Goal: Task Accomplishment & Management: Manage account settings

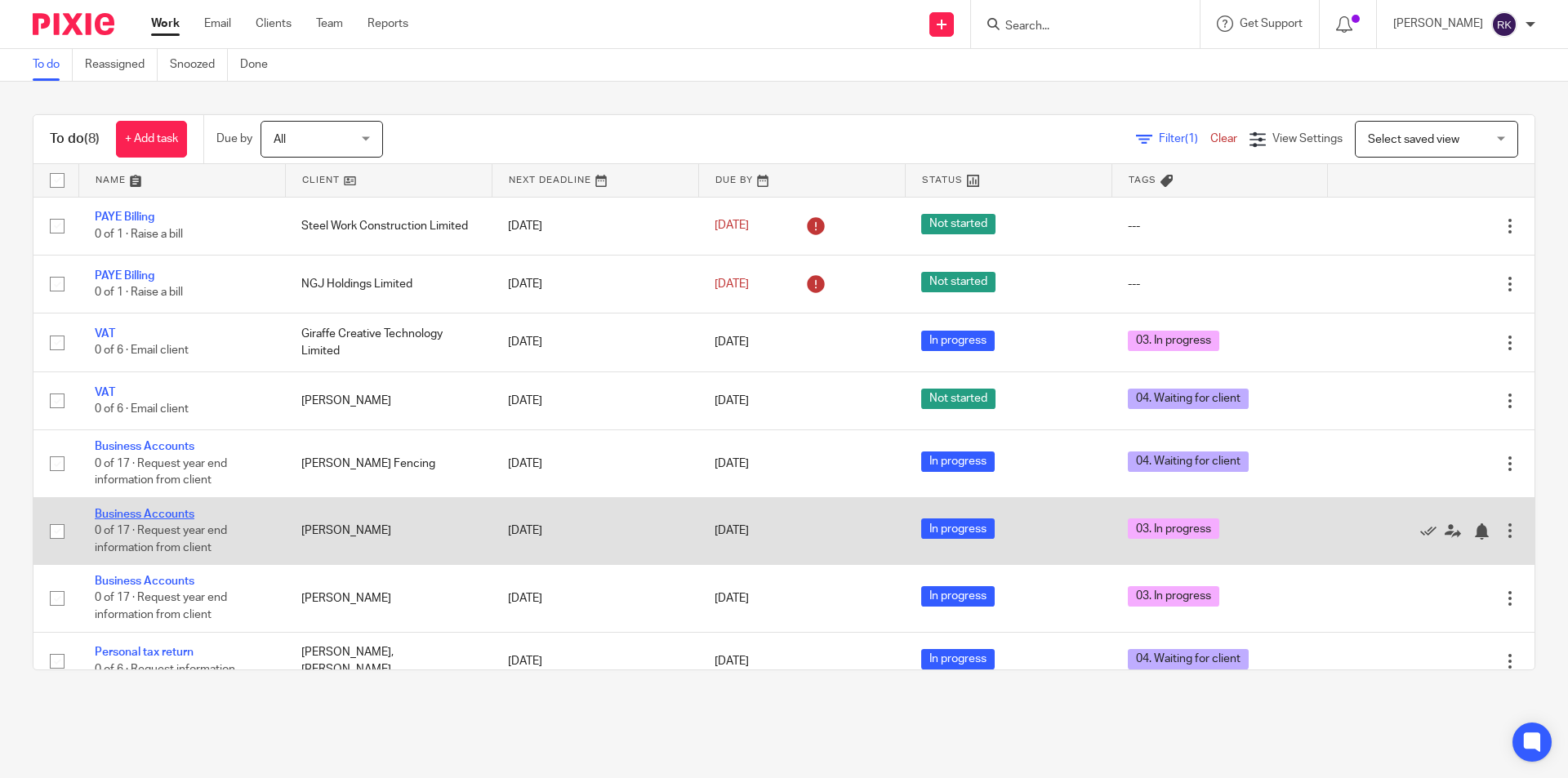
click at [103, 514] on link "Business Accounts" at bounding box center [144, 514] width 100 height 12
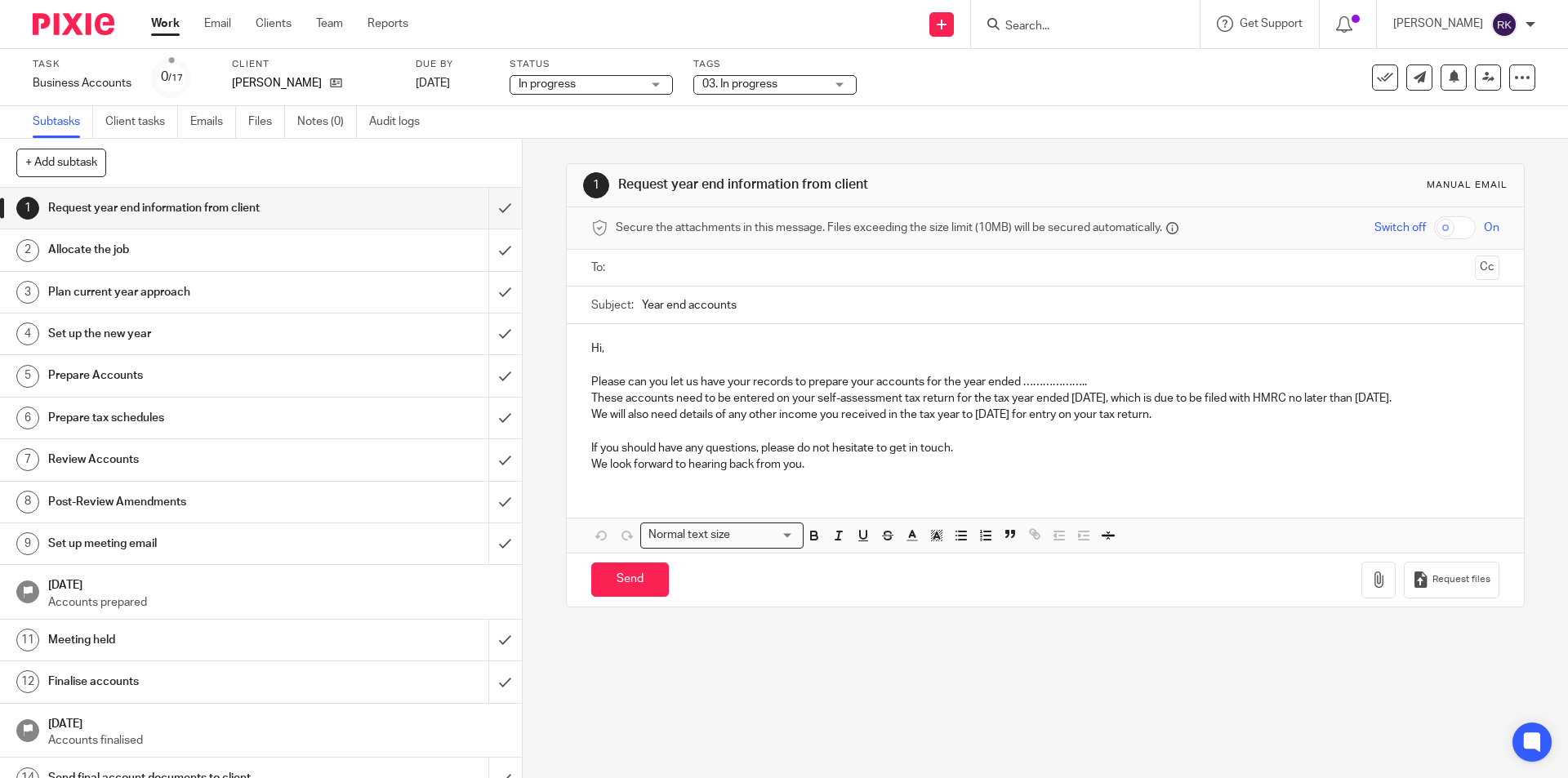
click at [811, 92] on span "03. In progress" at bounding box center [763, 85] width 122 height 17
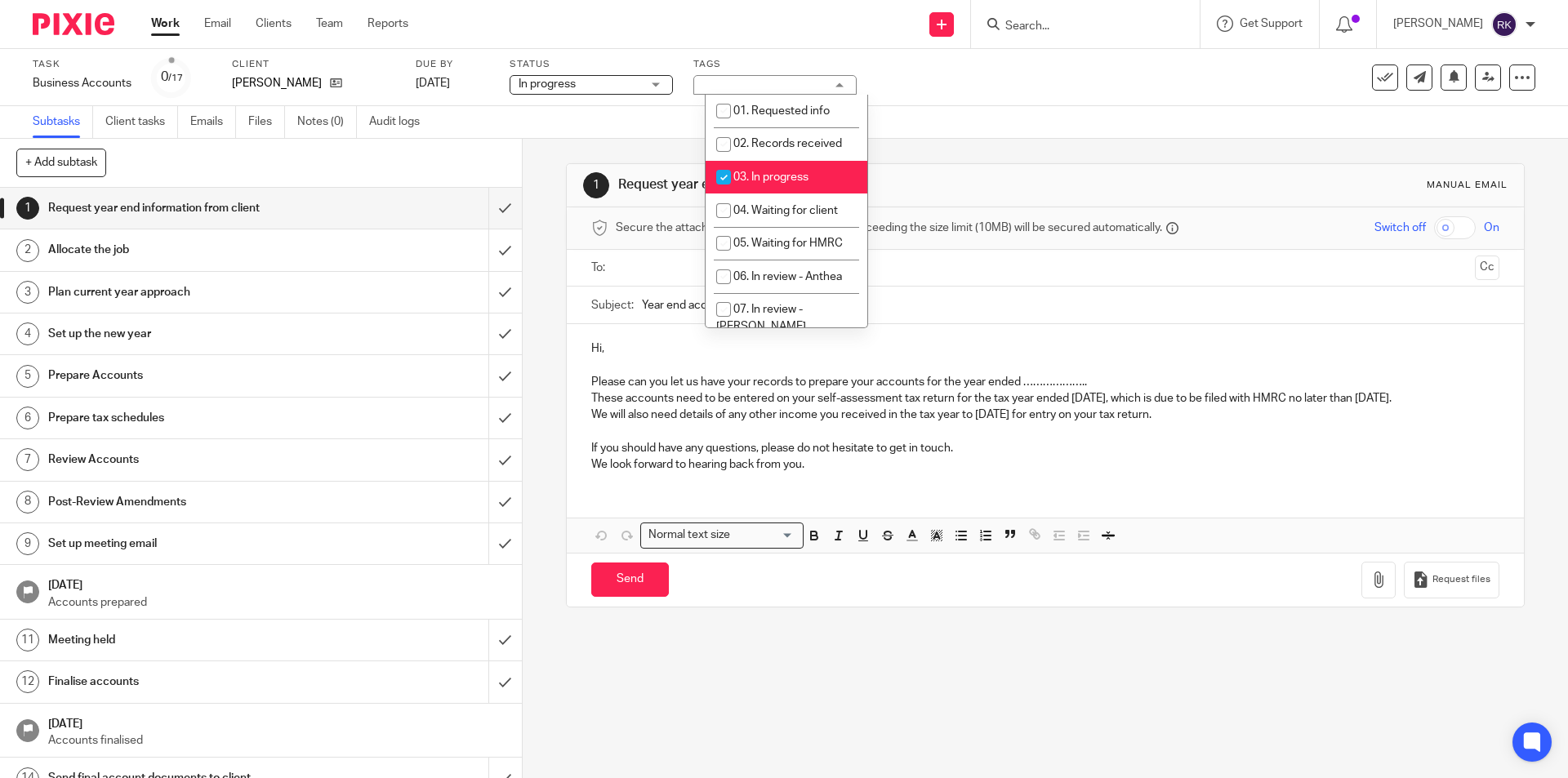
click at [781, 165] on li "03. In progress" at bounding box center [787, 177] width 162 height 34
checkbox input "false"
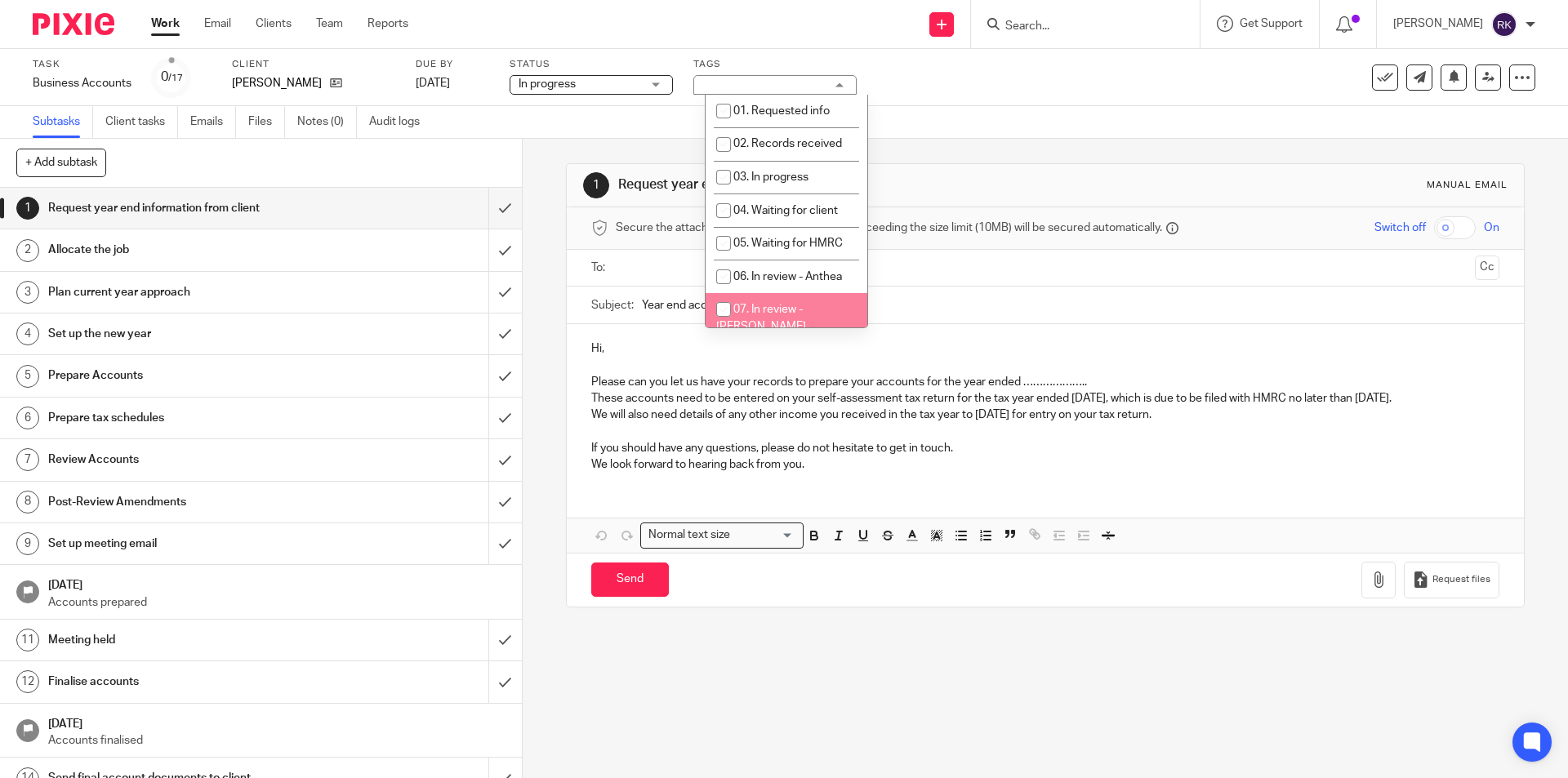
scroll to position [245, 0]
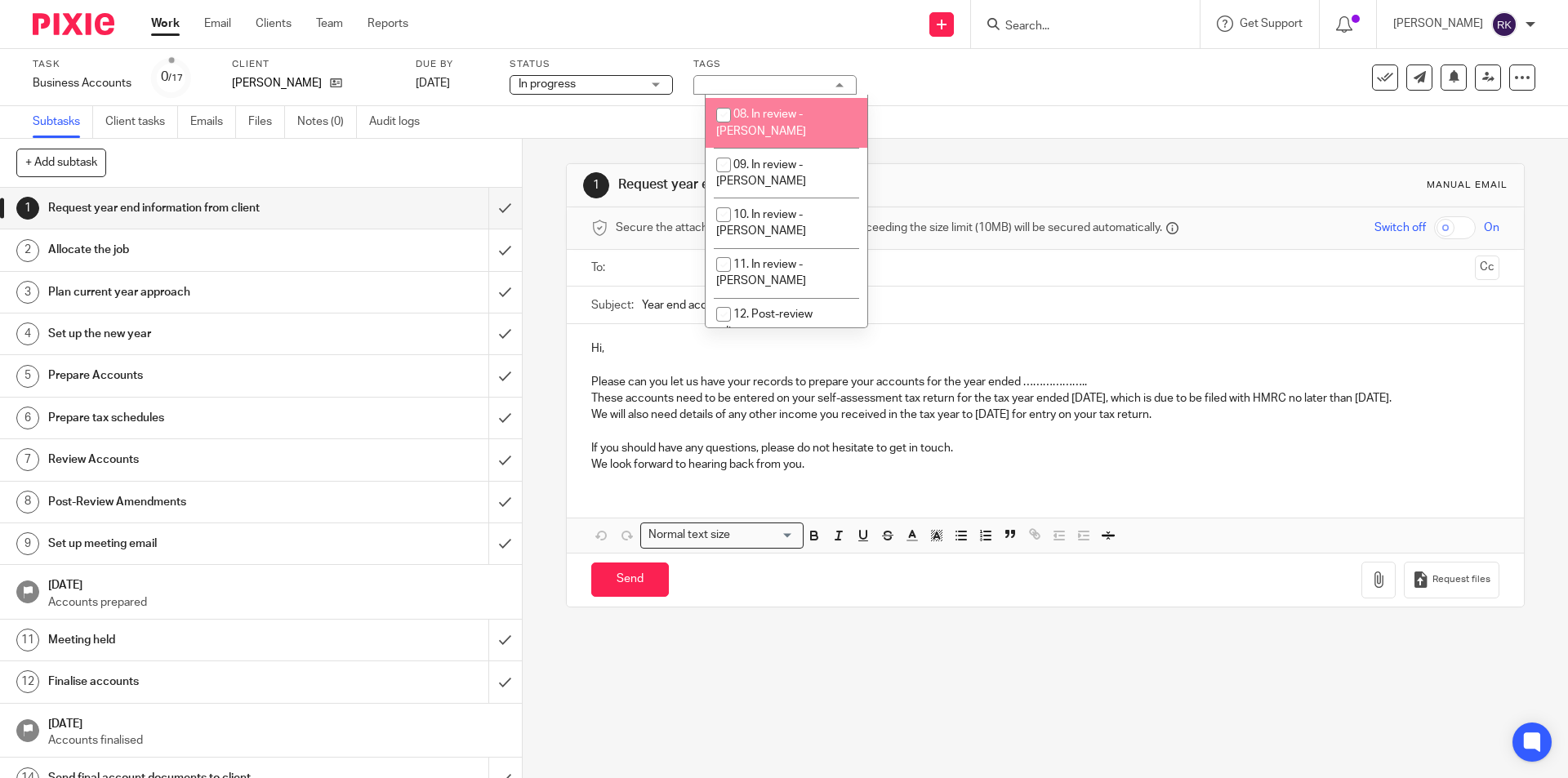
click at [791, 106] on li "08. In review - [PERSON_NAME]" at bounding box center [787, 123] width 162 height 50
checkbox input "true"
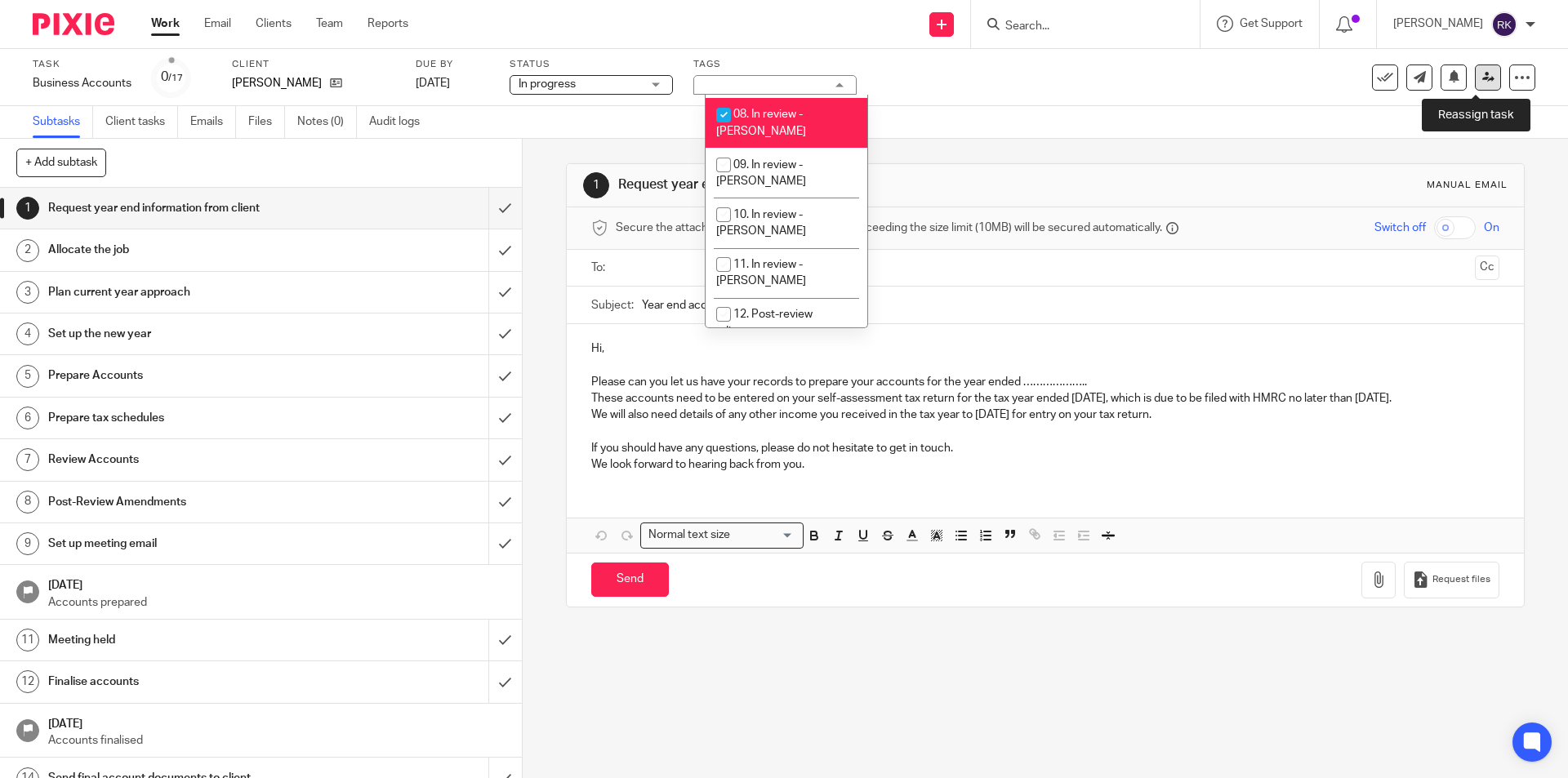
click at [1482, 80] on icon at bounding box center [1488, 77] width 13 height 13
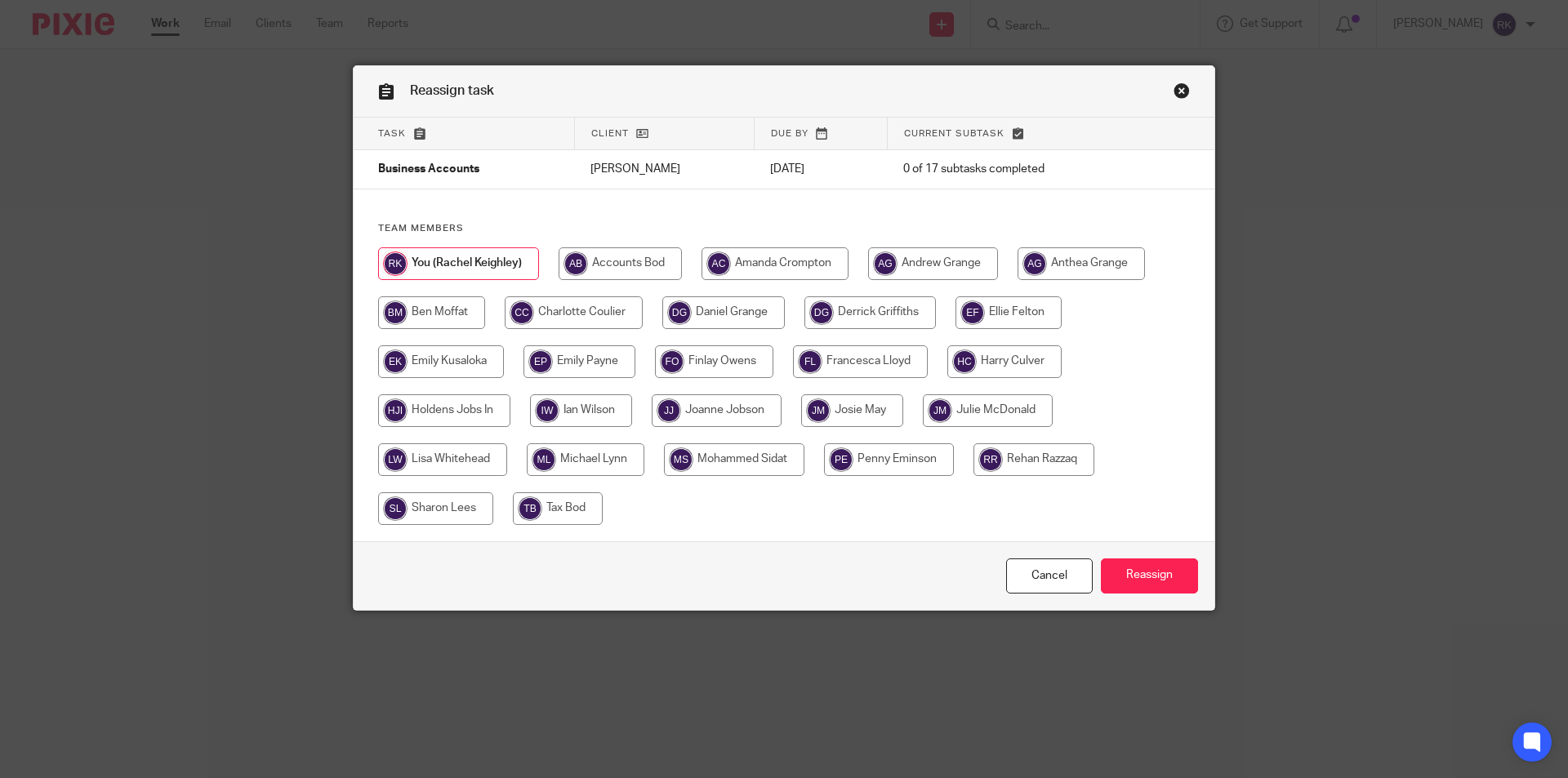
click at [409, 320] on input "radio" at bounding box center [431, 313] width 107 height 33
radio input "true"
click at [1176, 568] on input "Reassign" at bounding box center [1149, 576] width 97 height 36
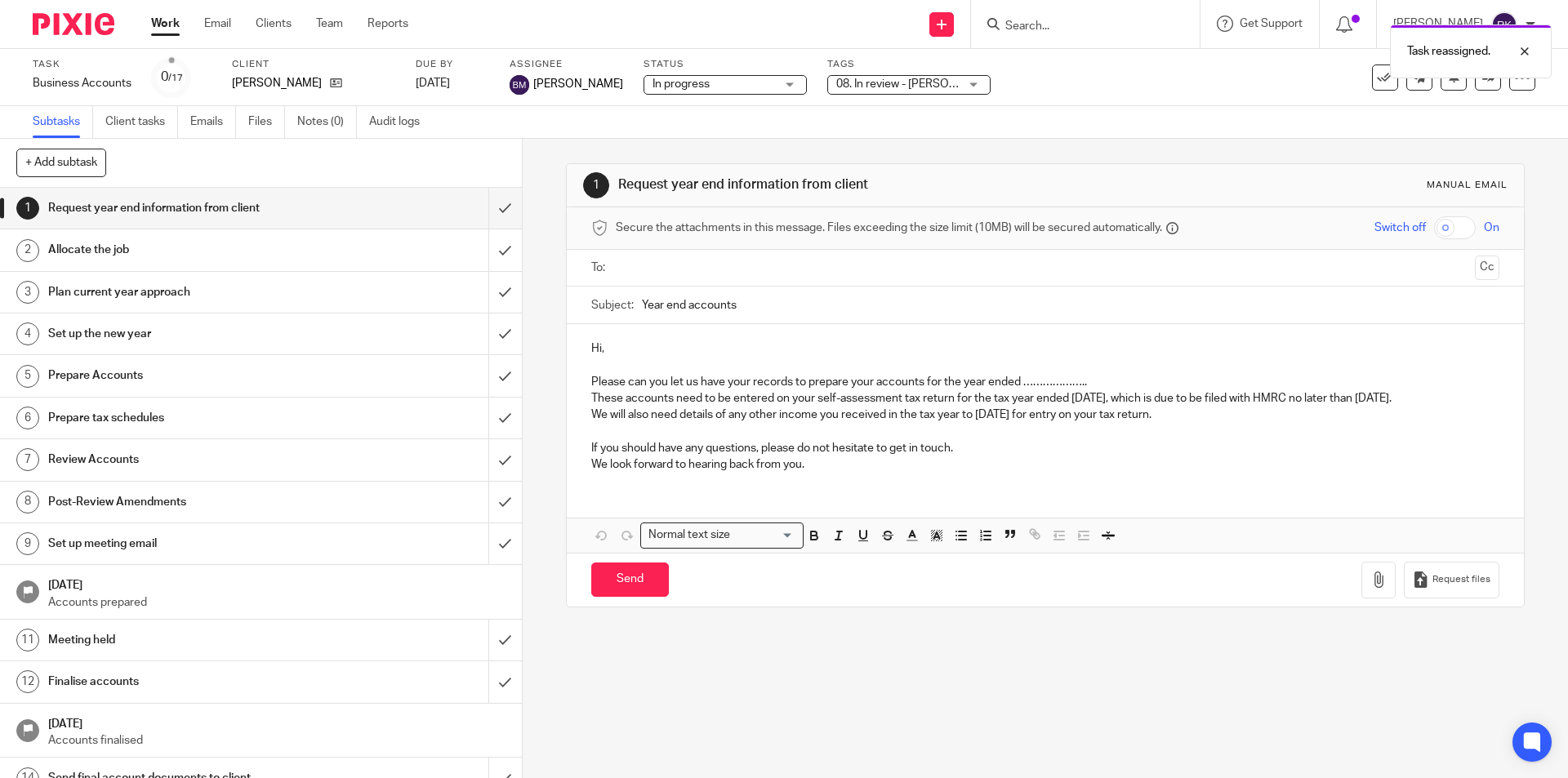
click at [174, 24] on link "Work" at bounding box center [165, 23] width 29 height 16
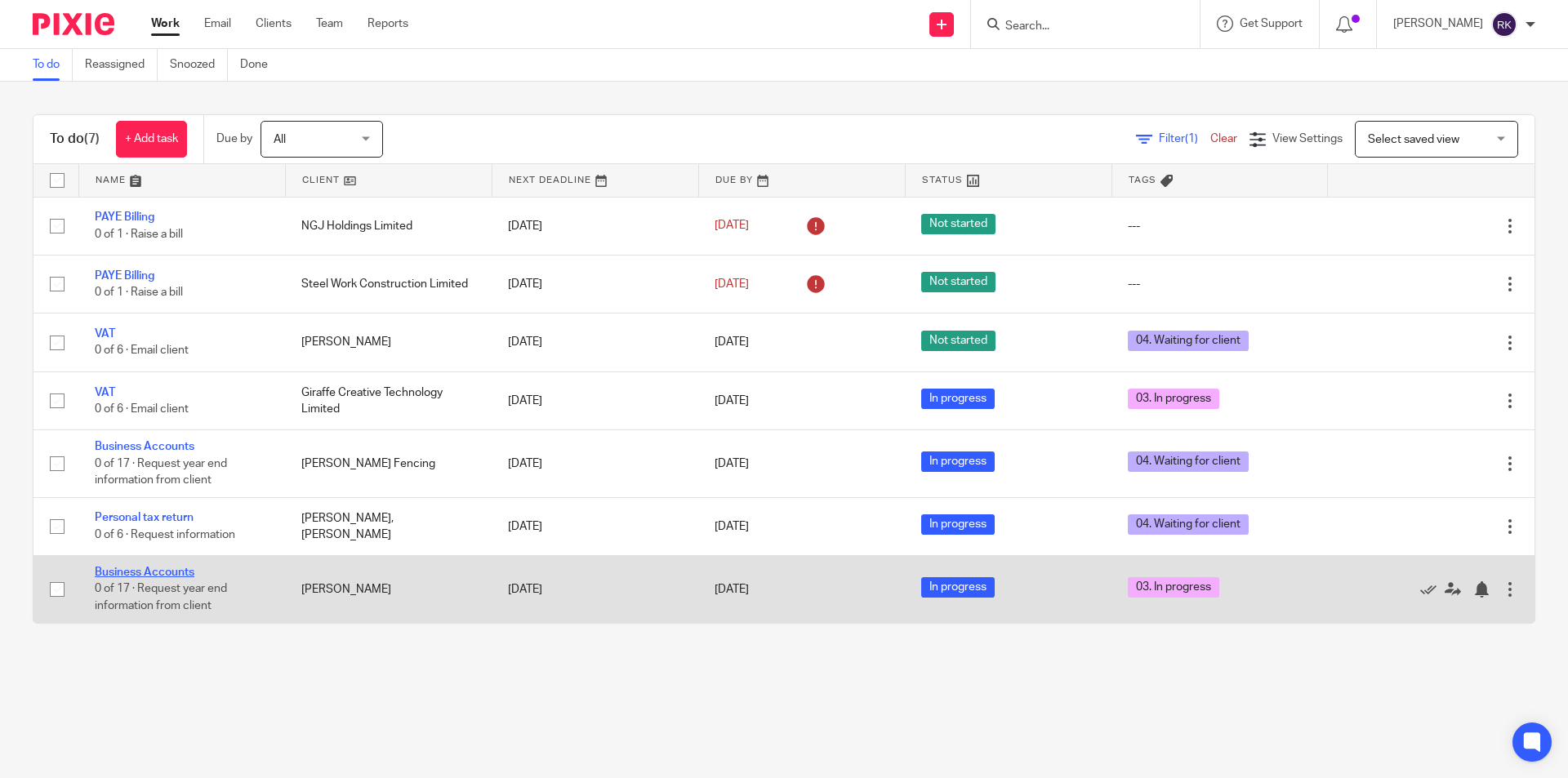
click at [164, 572] on link "Business Accounts" at bounding box center [144, 572] width 100 height 12
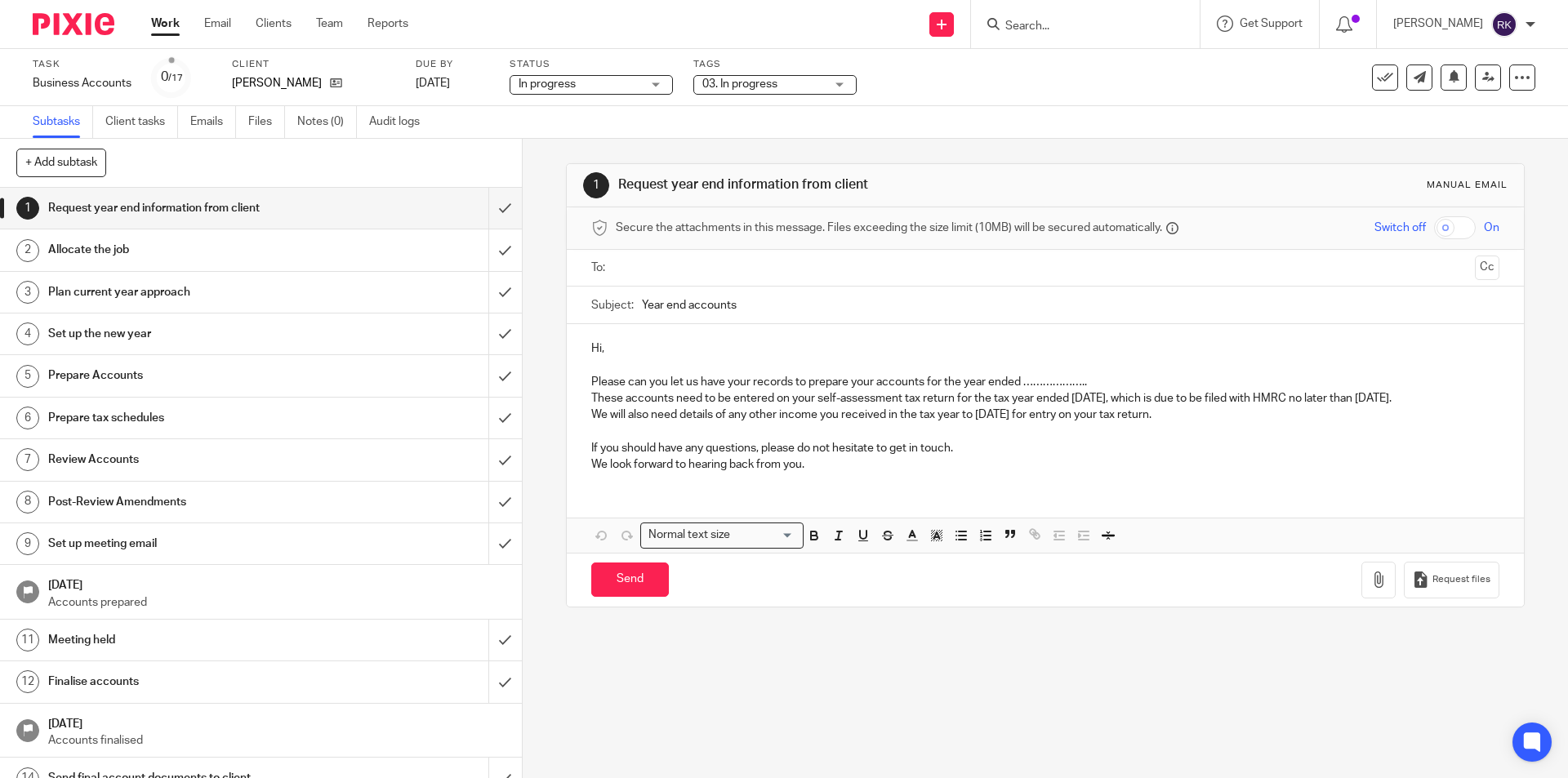
click at [814, 87] on span "03. In progress" at bounding box center [763, 85] width 122 height 17
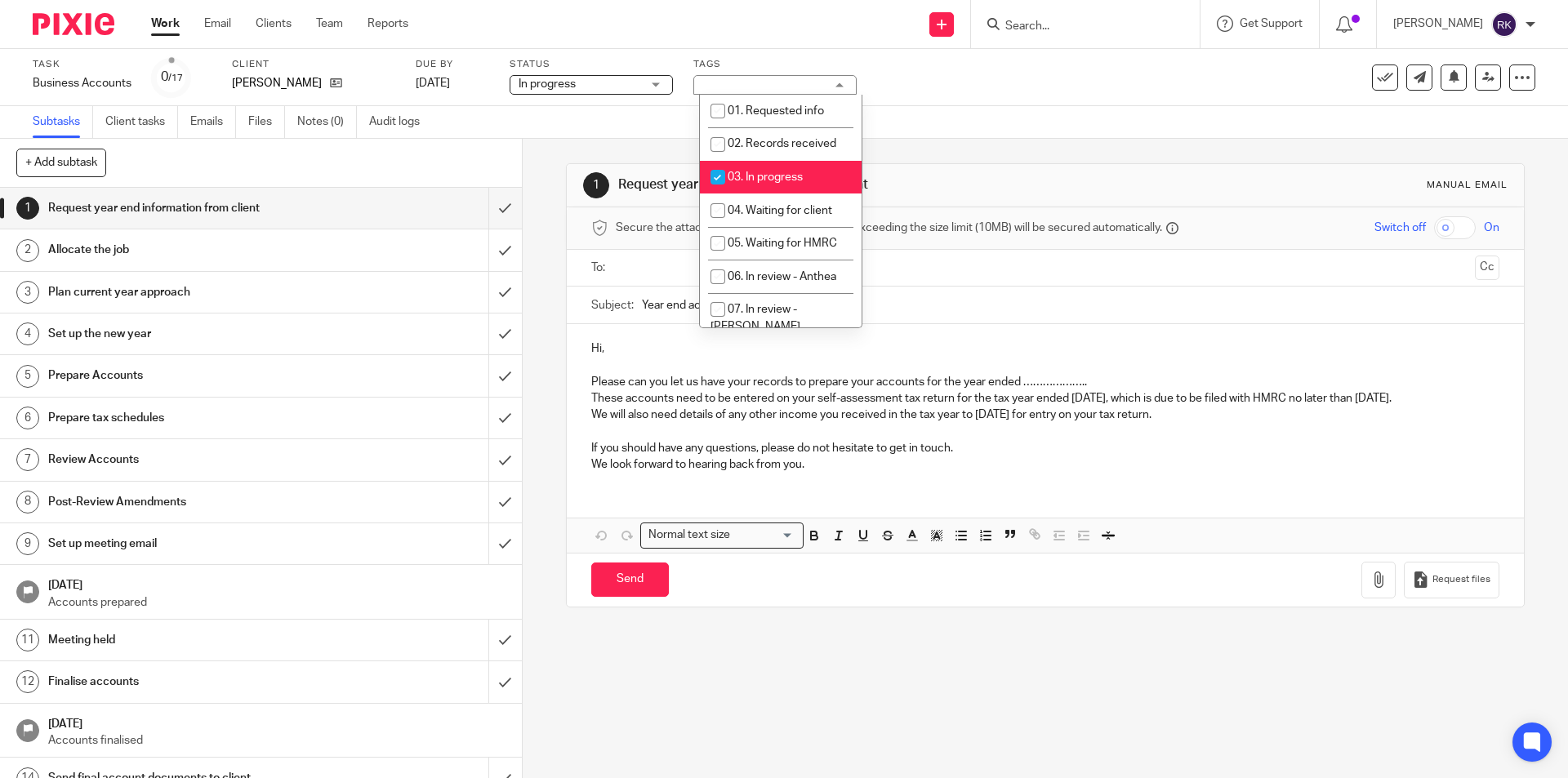
click at [759, 176] on span "03. In progress" at bounding box center [765, 177] width 75 height 12
checkbox input "false"
click at [758, 213] on span "04. Waiting for client" at bounding box center [779, 211] width 105 height 12
checkbox input "true"
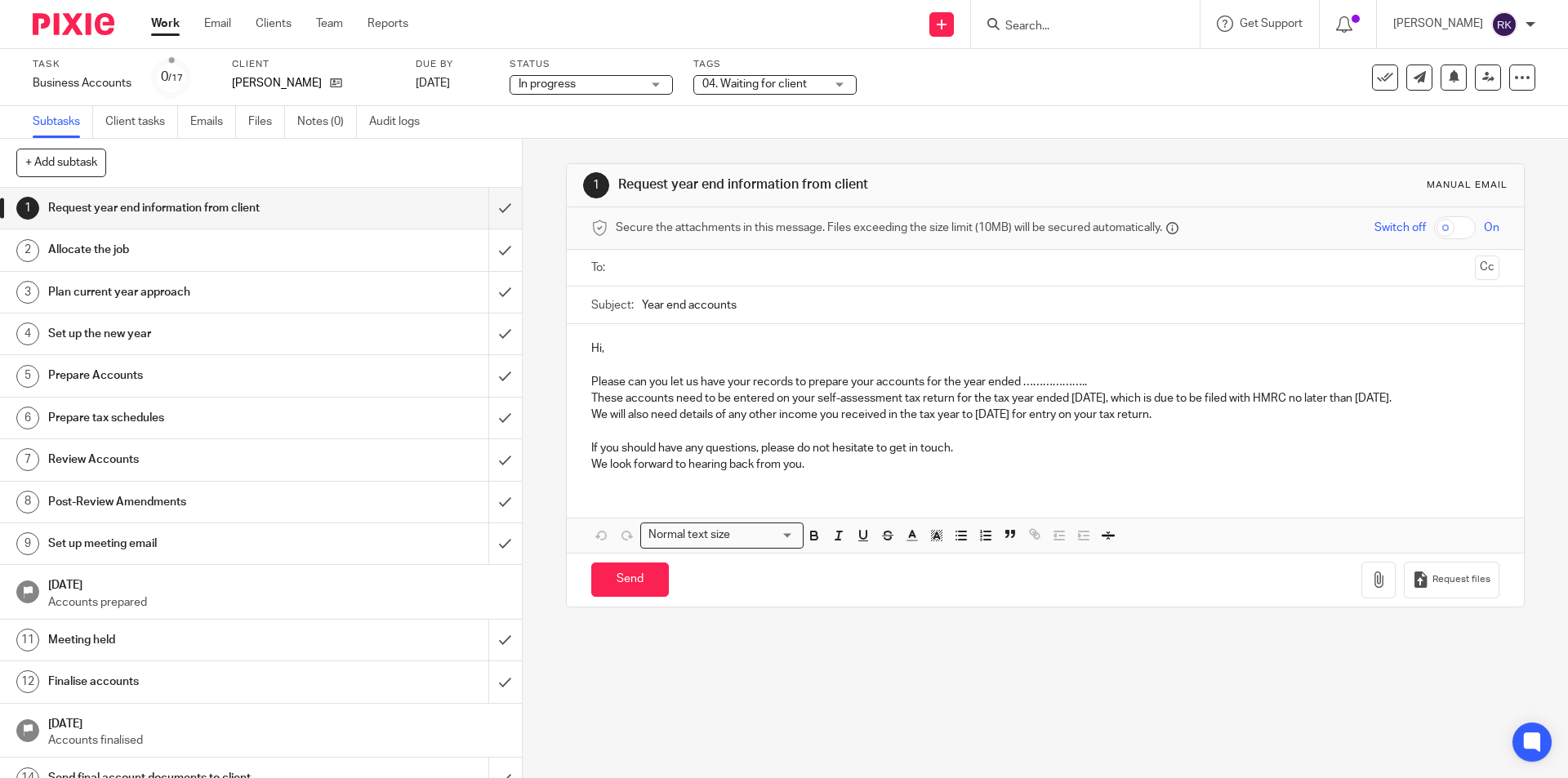
click at [944, 158] on div "1 Request year end information from client Manual email Secure the attachments …" at bounding box center [1045, 385] width 958 height 493
click at [1056, 34] on input "Search" at bounding box center [1076, 26] width 147 height 14
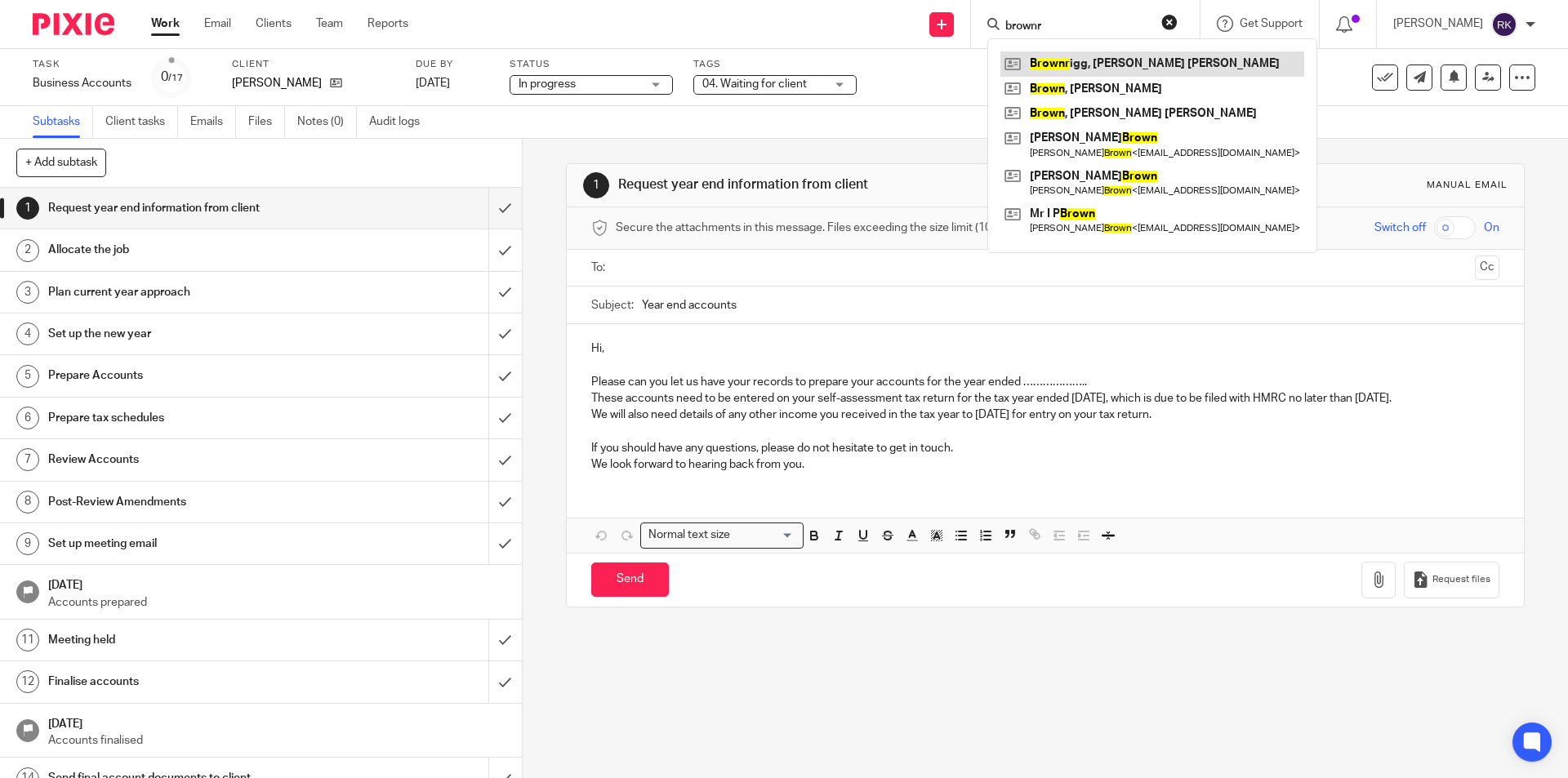
type input "brownr"
click at [1090, 67] on link at bounding box center [1152, 63] width 304 height 24
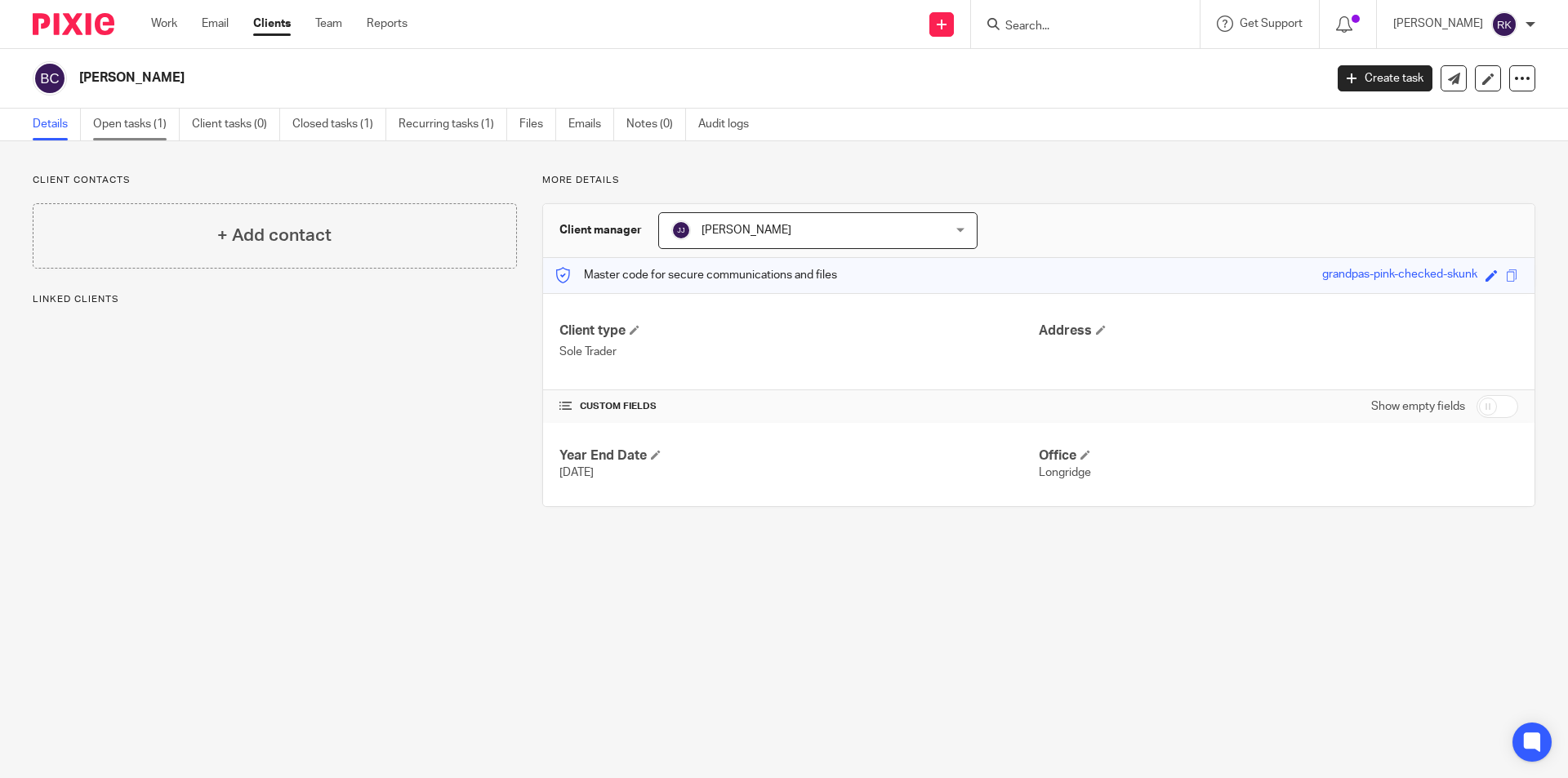
click at [148, 124] on link "Open tasks (1)" at bounding box center [137, 124] width 87 height 32
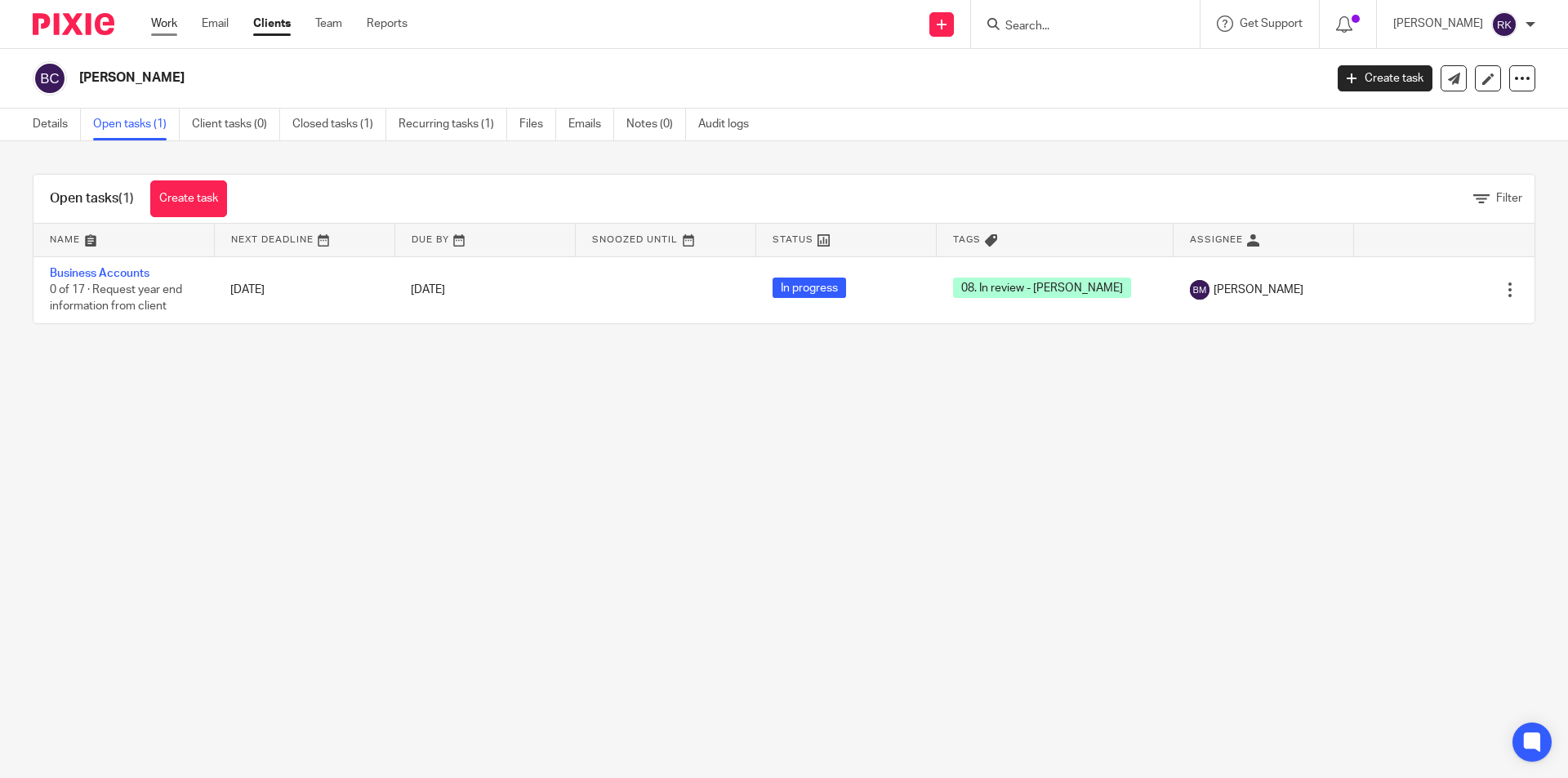
click at [164, 25] on link "Work" at bounding box center [164, 23] width 26 height 16
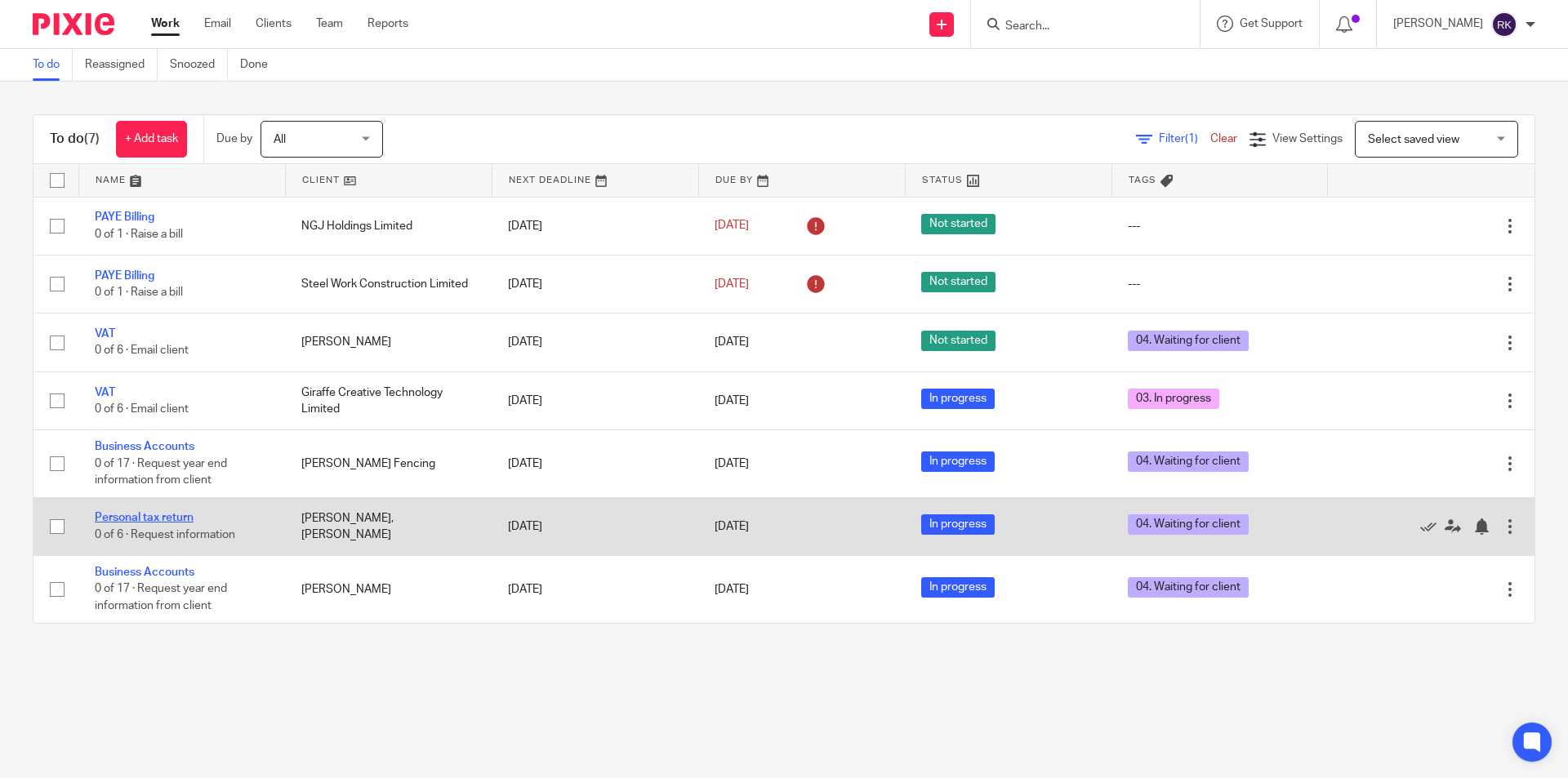
click at [160, 520] on link "Personal tax return" at bounding box center [143, 517] width 99 height 12
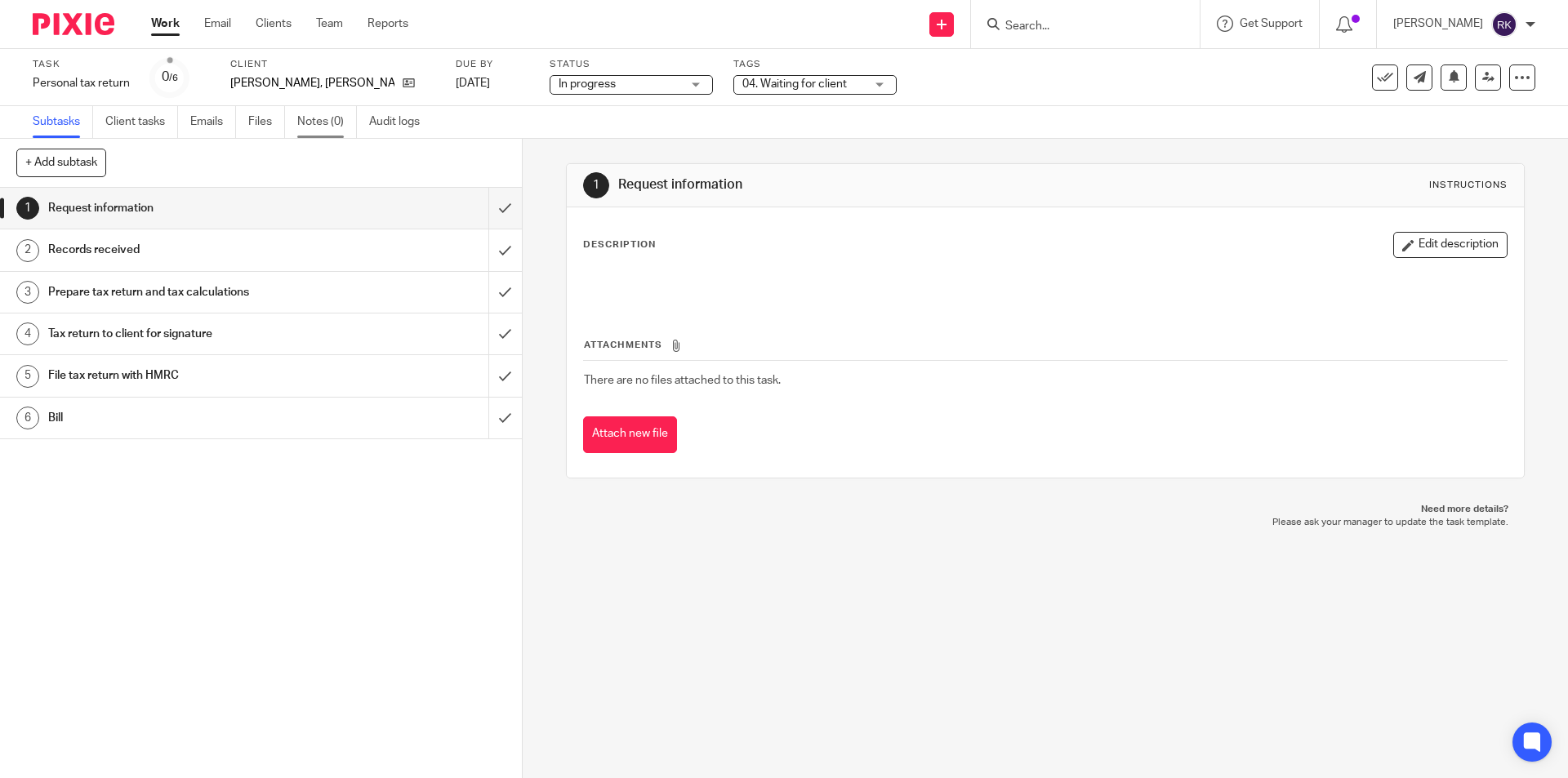
click at [314, 123] on link "Notes (0)" at bounding box center [327, 121] width 60 height 32
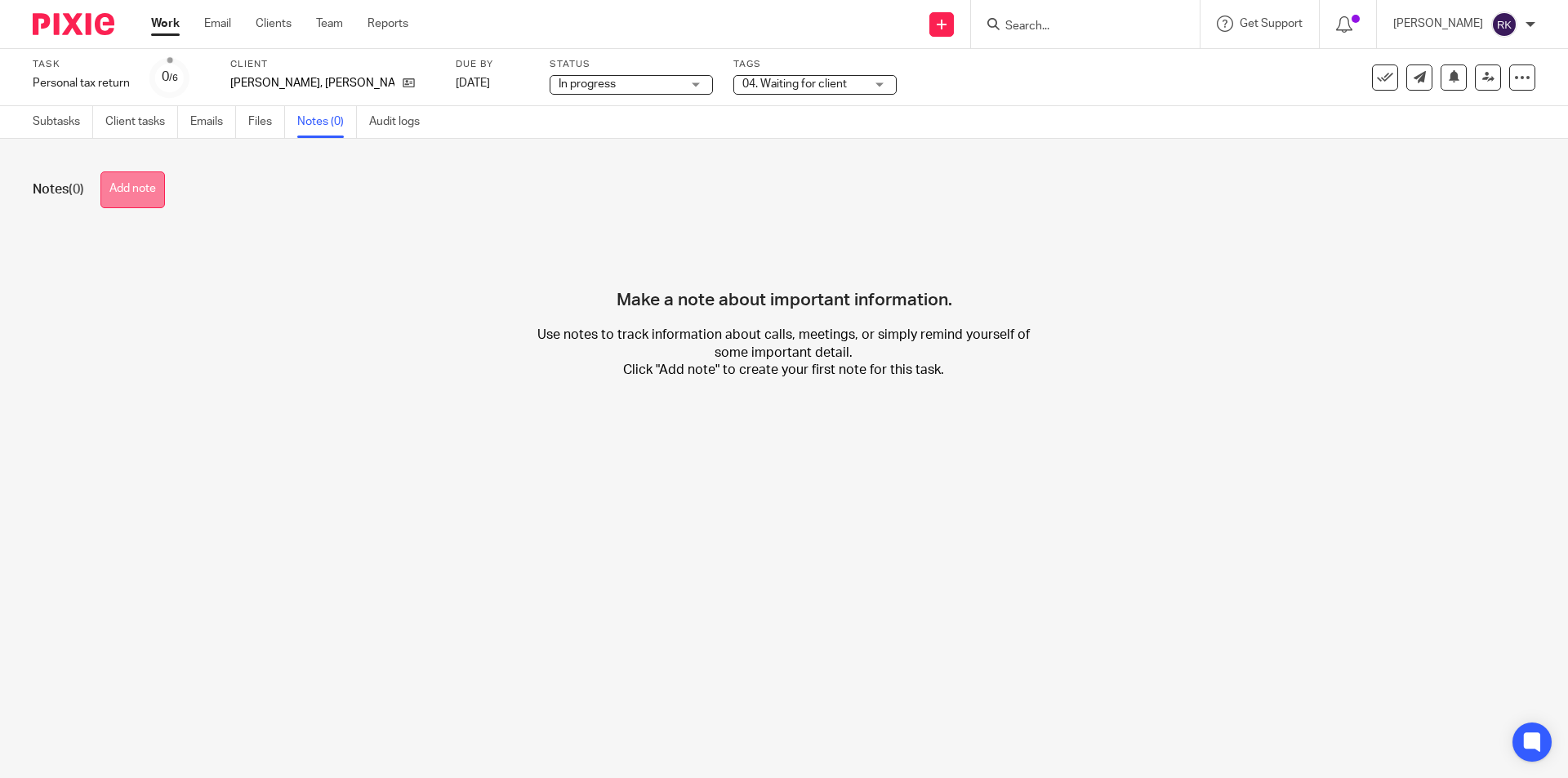
click at [133, 189] on button "Add note" at bounding box center [132, 189] width 64 height 37
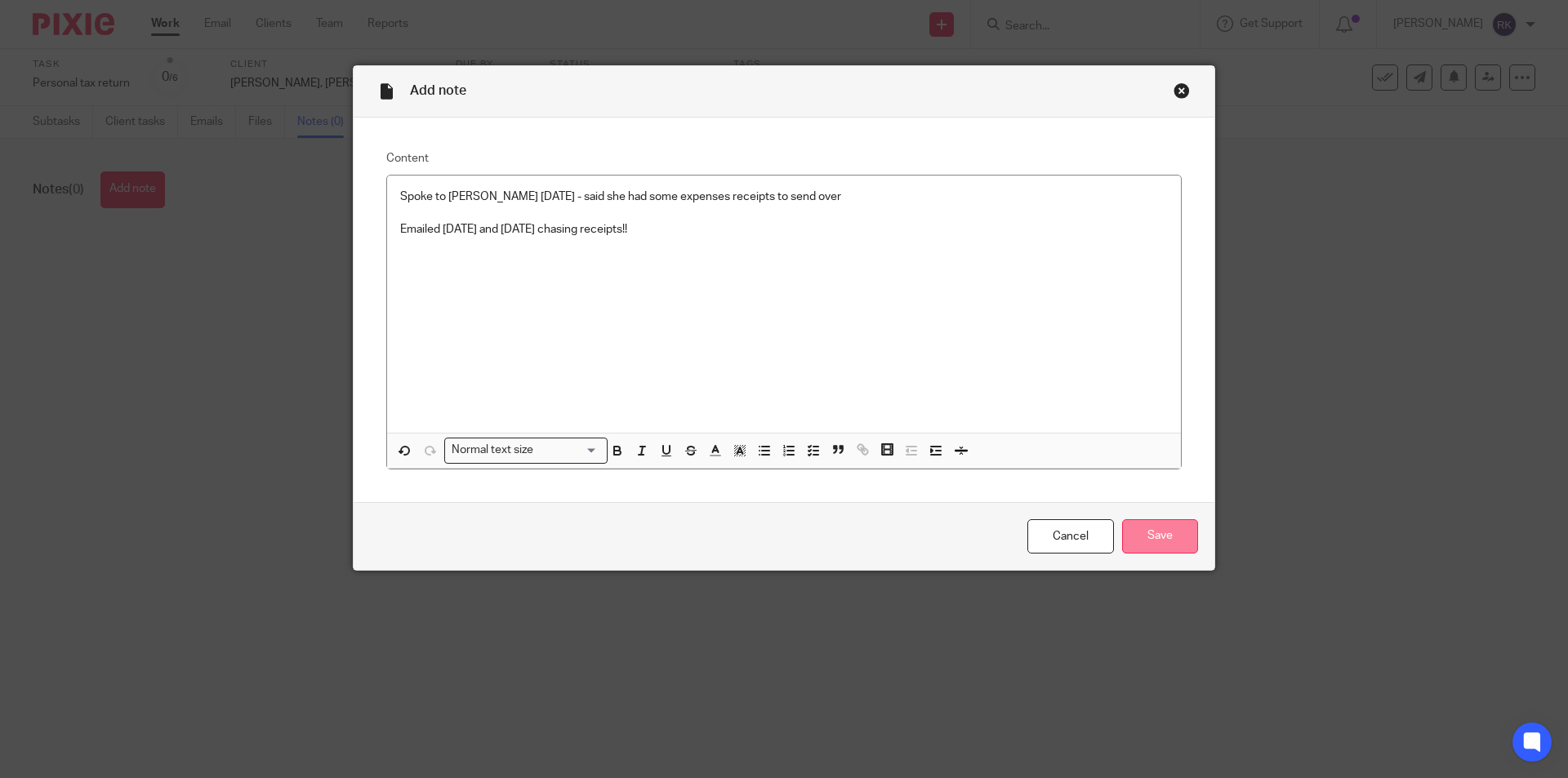
click at [1151, 543] on input "Save" at bounding box center [1159, 537] width 76 height 36
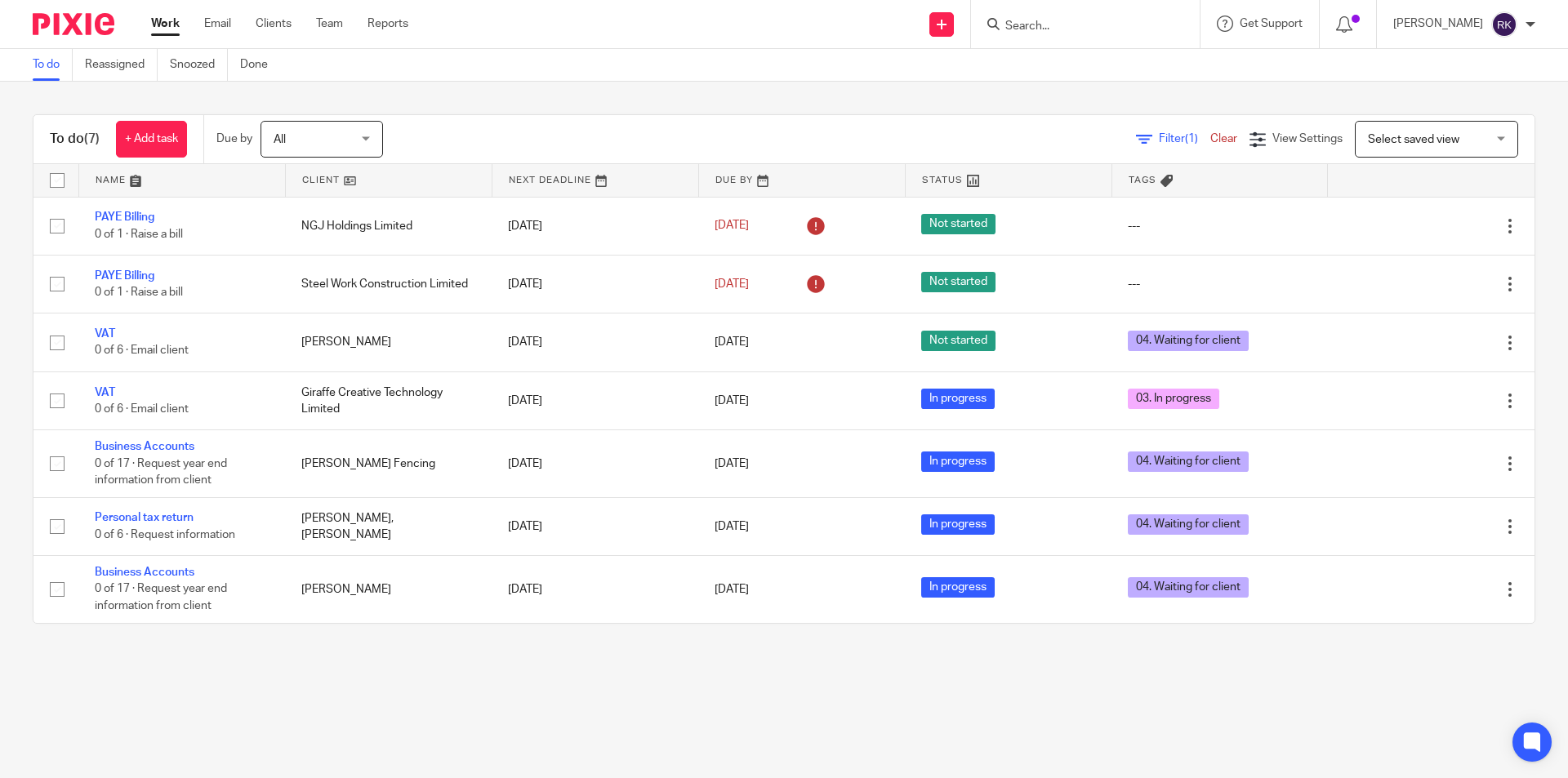
click at [1038, 36] on div at bounding box center [1085, 24] width 229 height 48
click at [1046, 30] on input "Search" at bounding box center [1076, 26] width 147 height 14
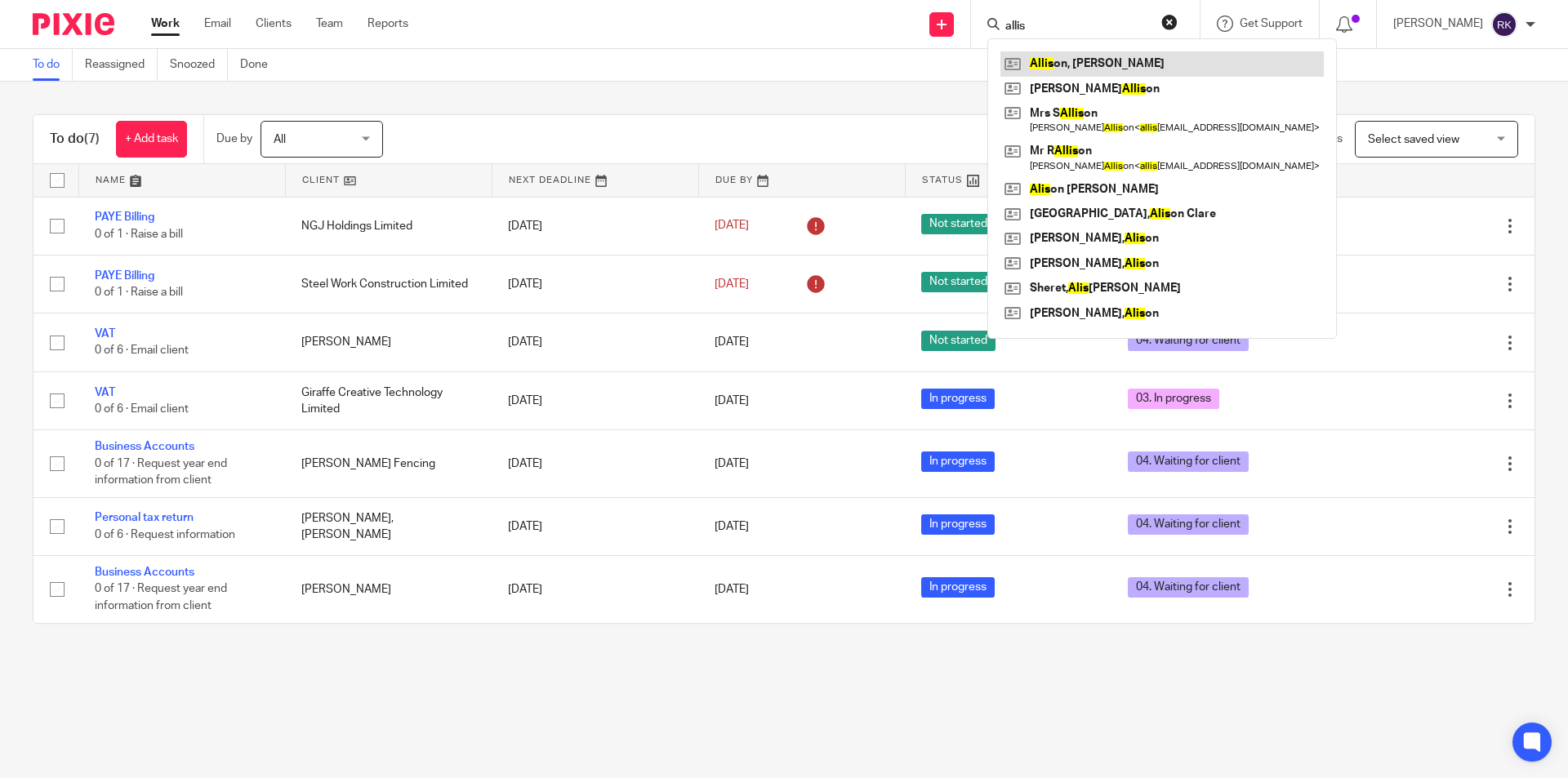
type input "allis"
click at [1091, 70] on link at bounding box center [1162, 63] width 323 height 24
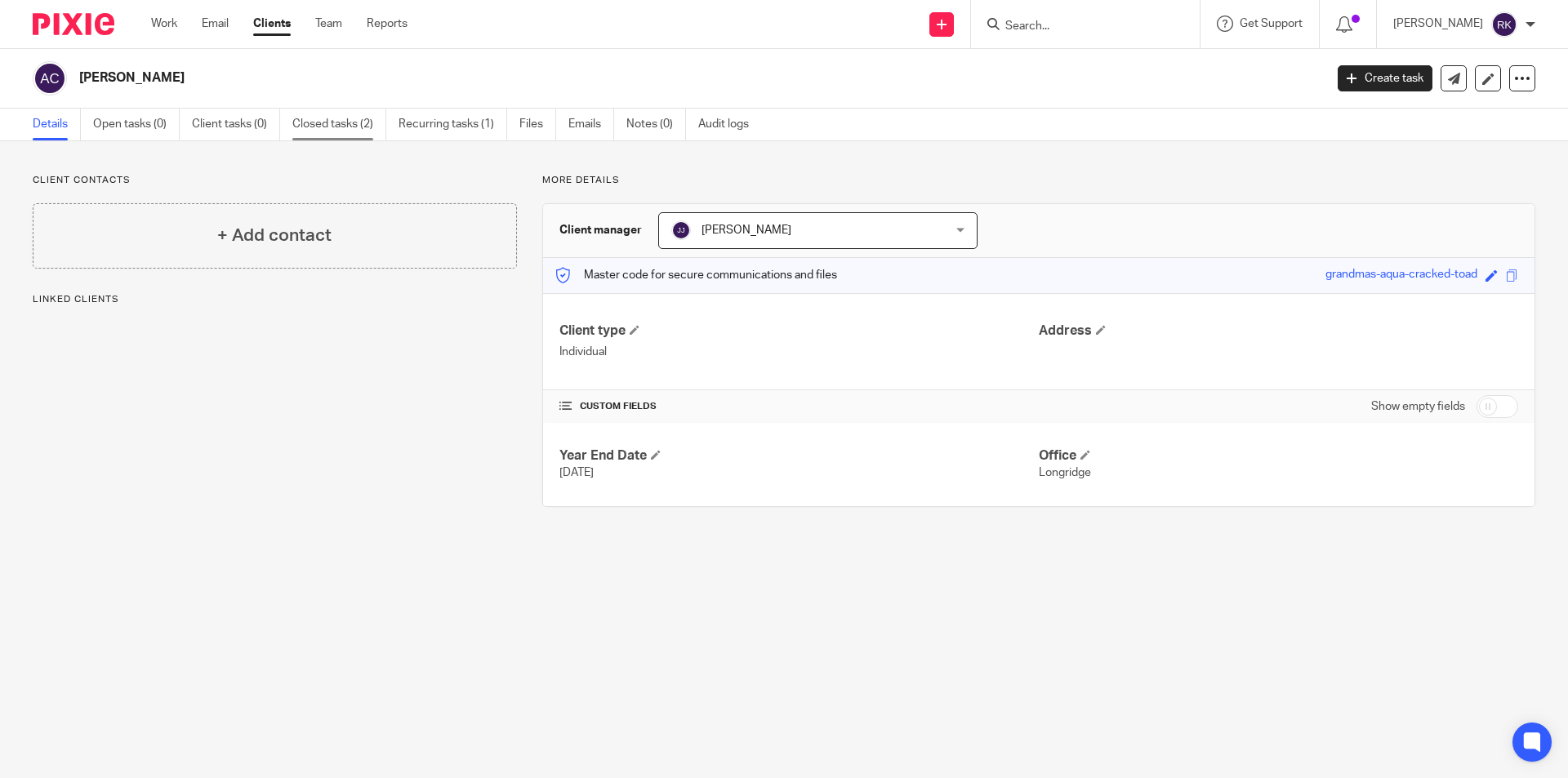
click at [324, 113] on link "Closed tasks (2)" at bounding box center [340, 124] width 94 height 32
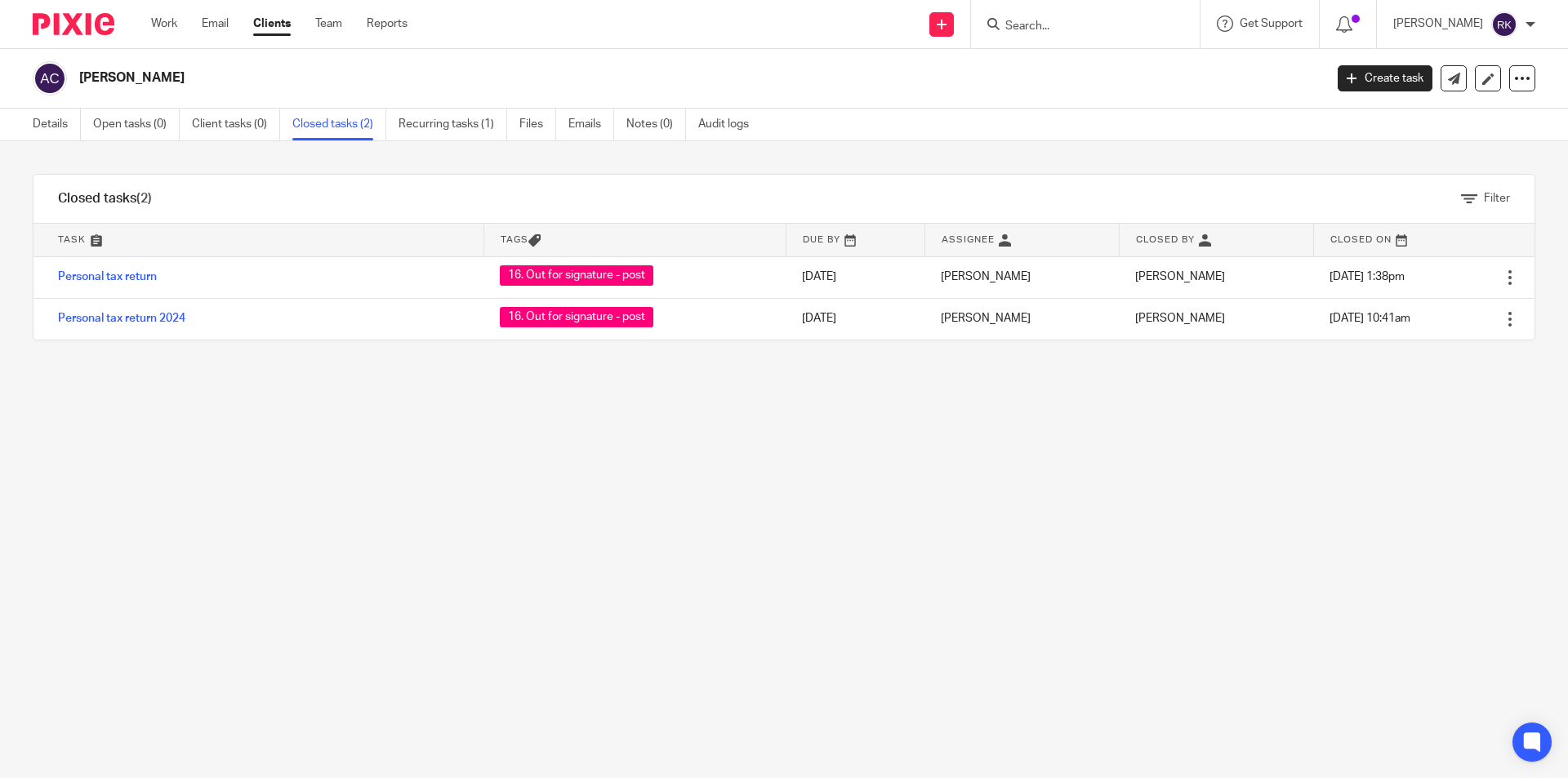
click at [1041, 24] on input "Search" at bounding box center [1076, 26] width 147 height 14
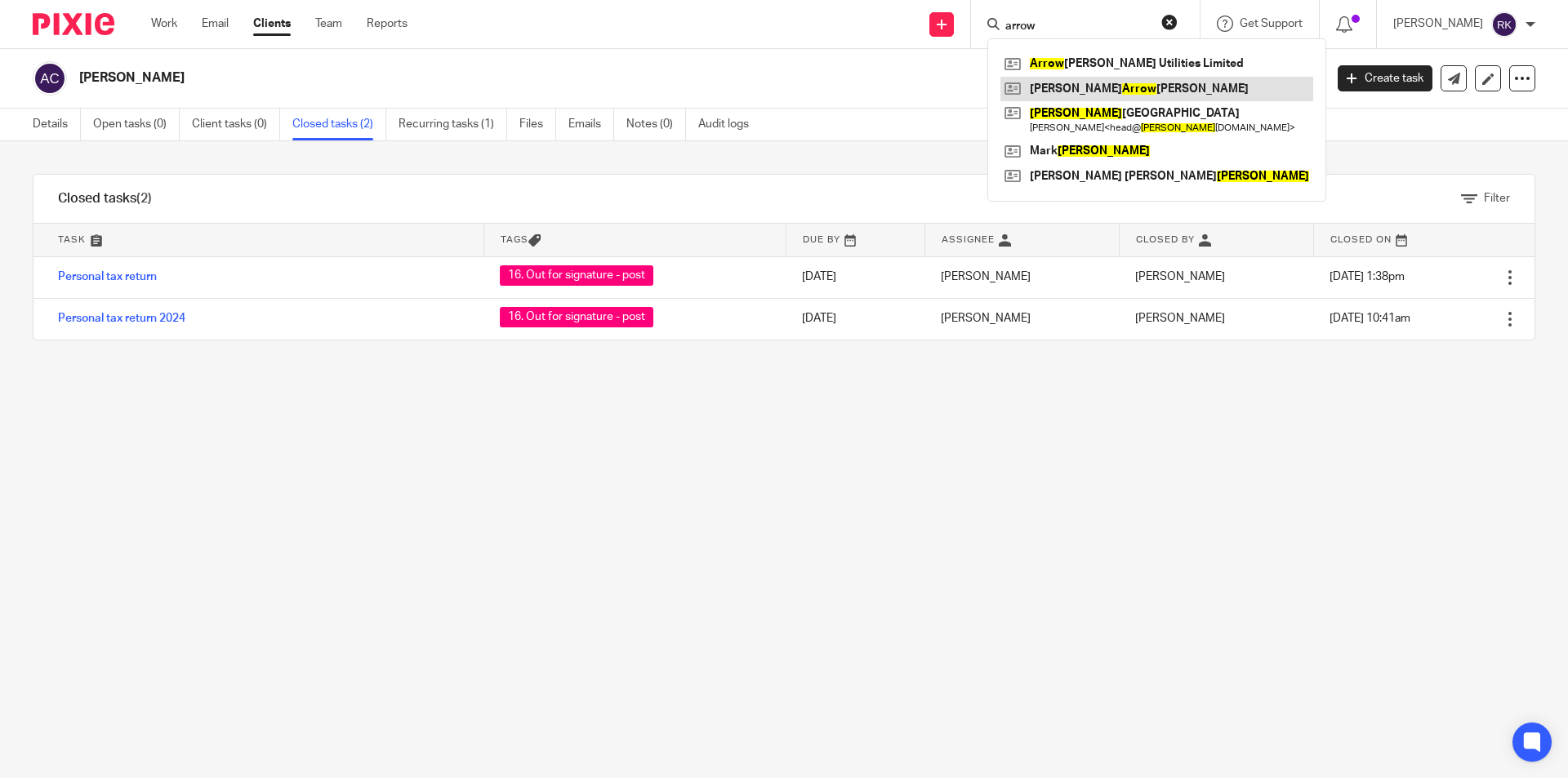
type input "arrow"
click at [1110, 88] on link at bounding box center [1156, 88] width 313 height 24
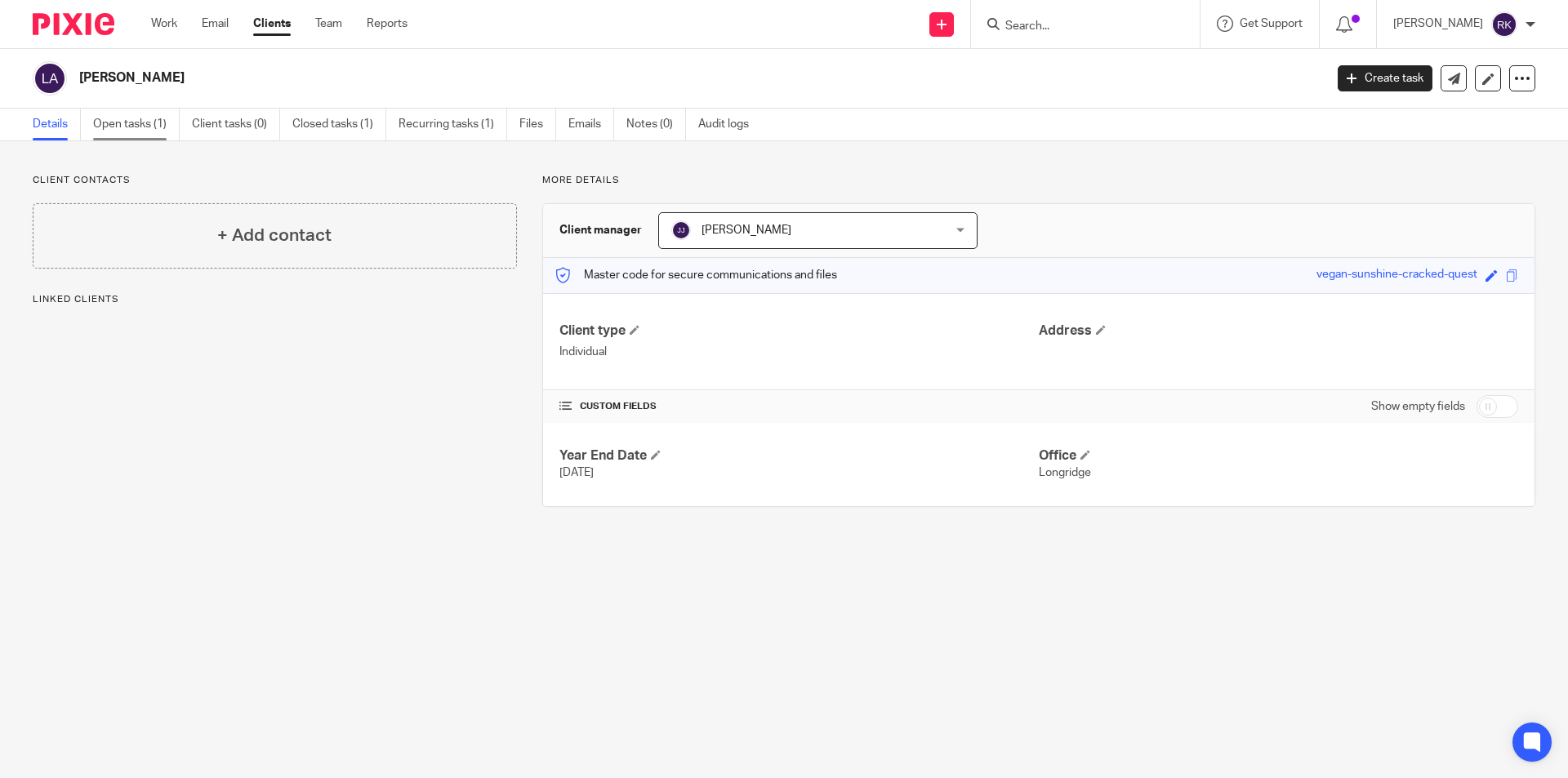
click at [111, 119] on link "Open tasks (1)" at bounding box center [137, 124] width 87 height 32
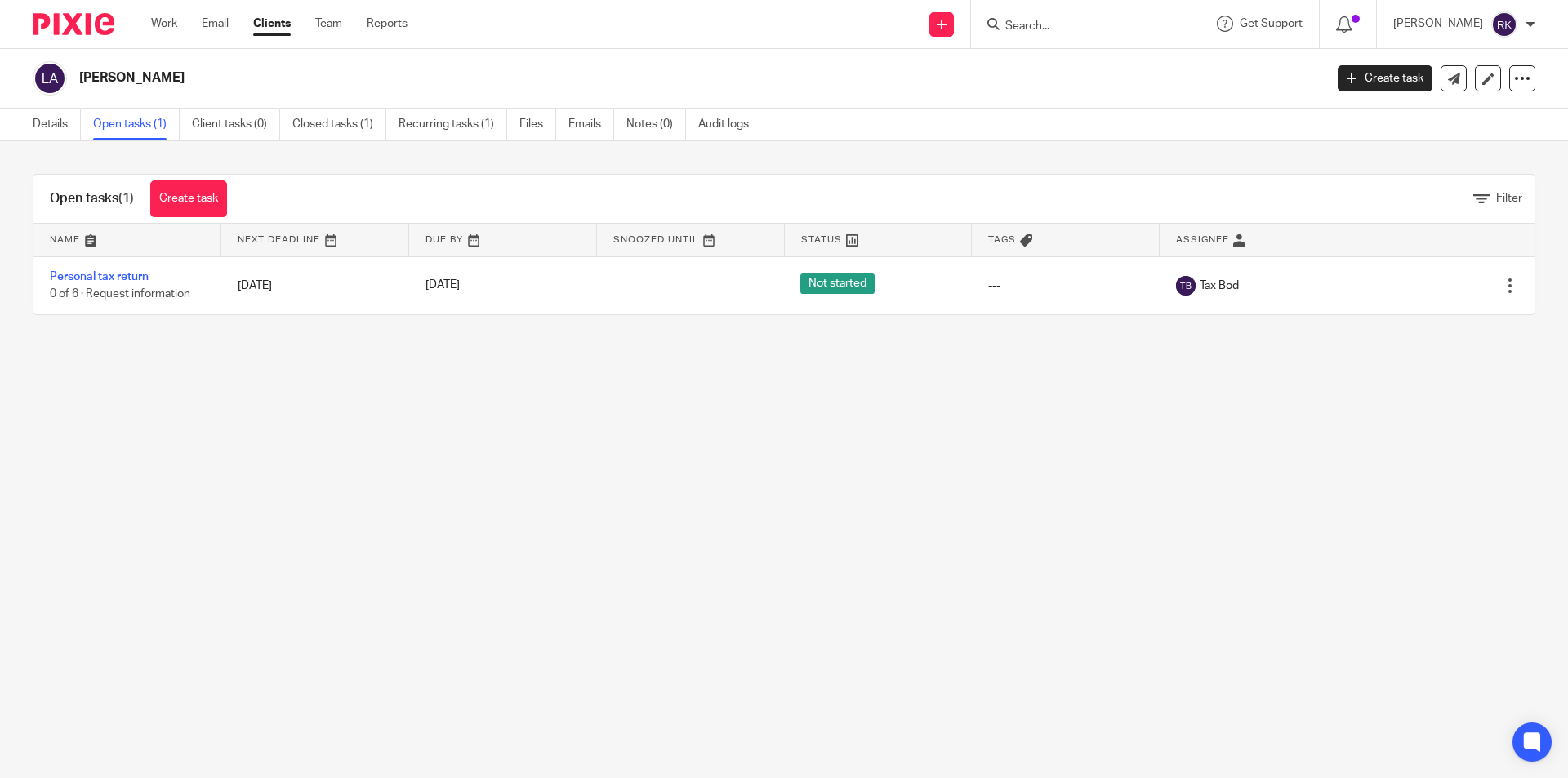
click at [1044, 28] on input "Search" at bounding box center [1076, 26] width 147 height 14
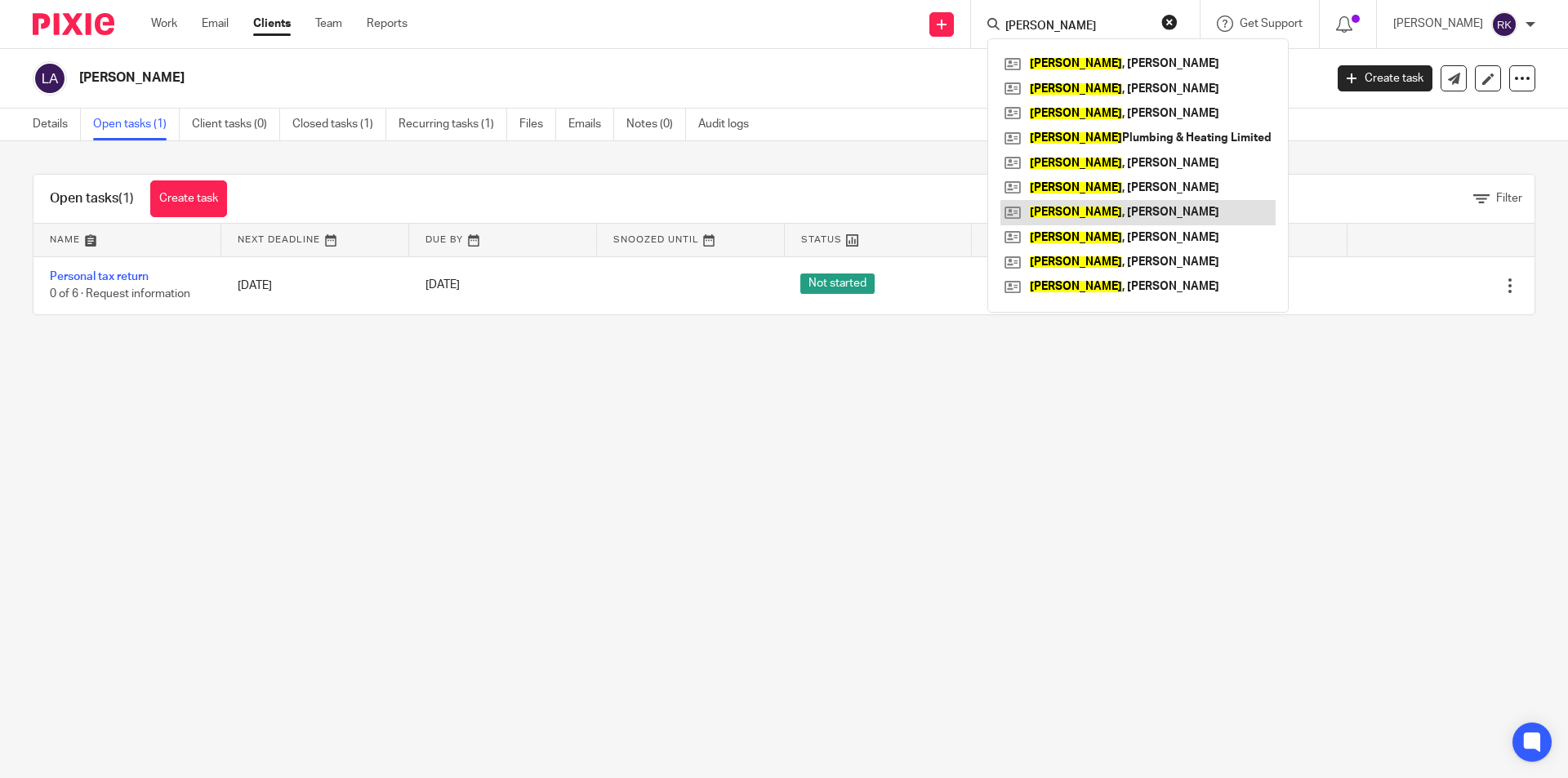
type input "baines"
click at [1120, 208] on link at bounding box center [1138, 212] width 275 height 24
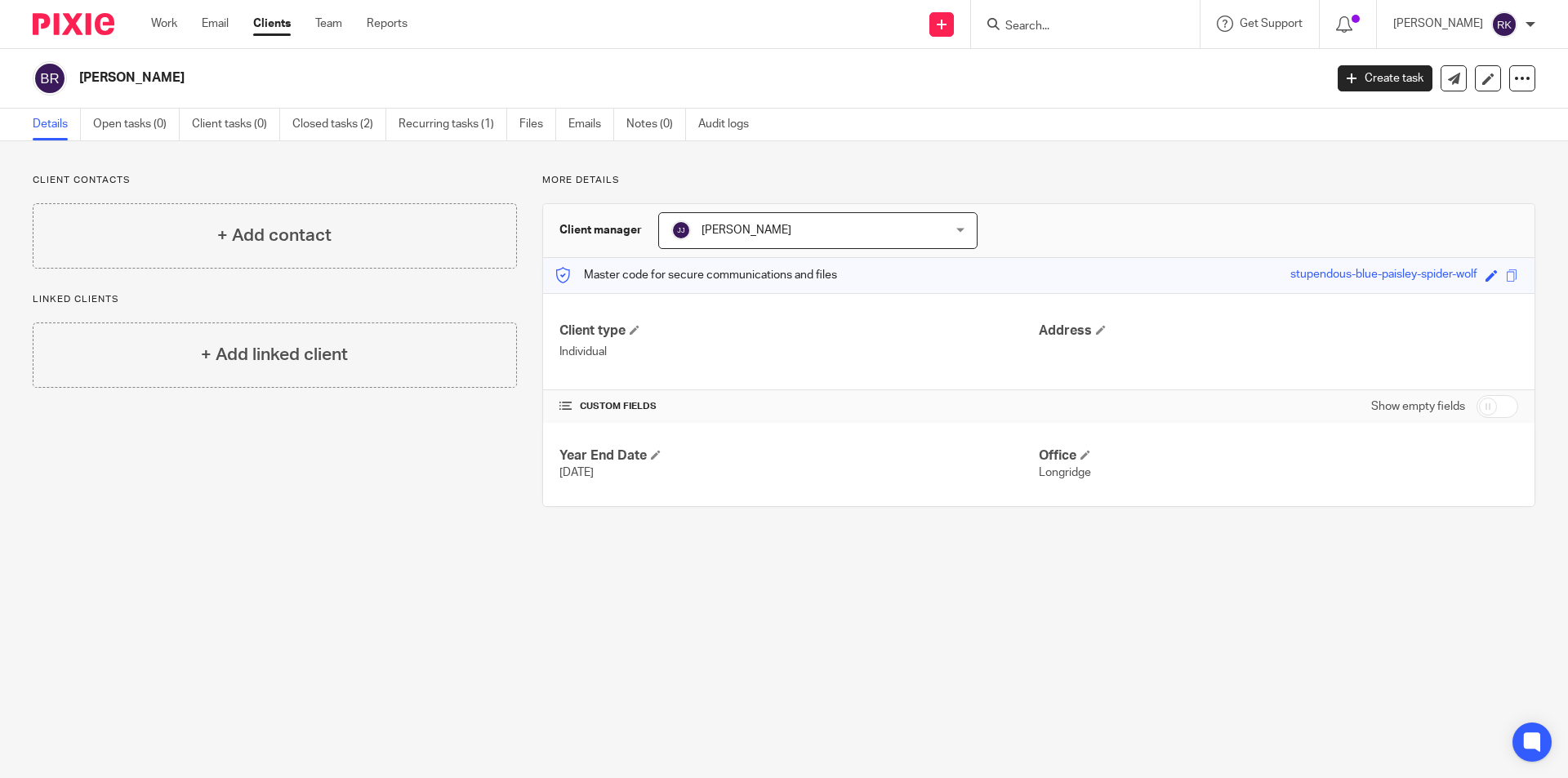
click at [1061, 34] on input "Search" at bounding box center [1076, 26] width 147 height 14
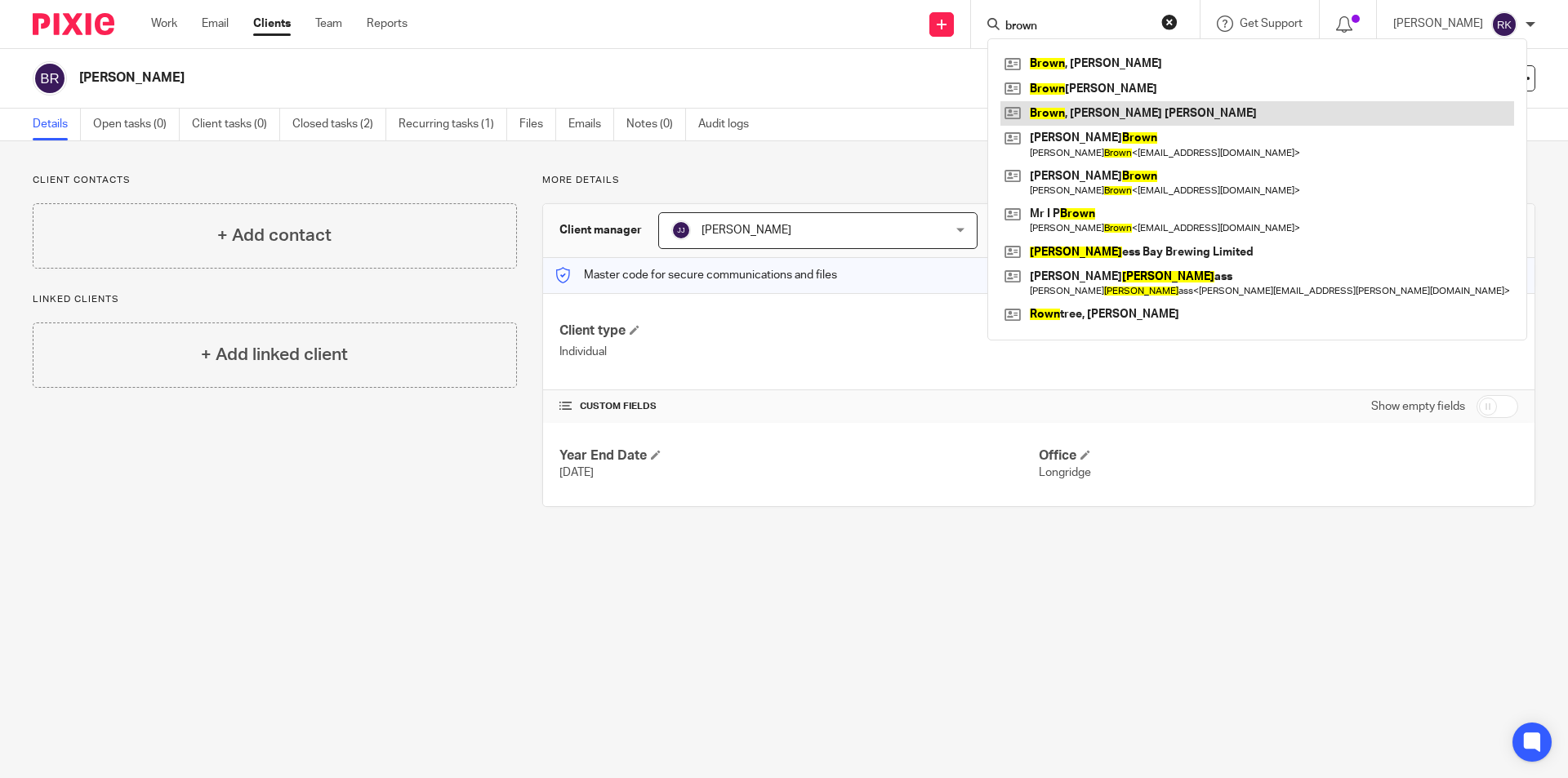
type input "brown"
click at [1090, 107] on link at bounding box center [1257, 113] width 514 height 24
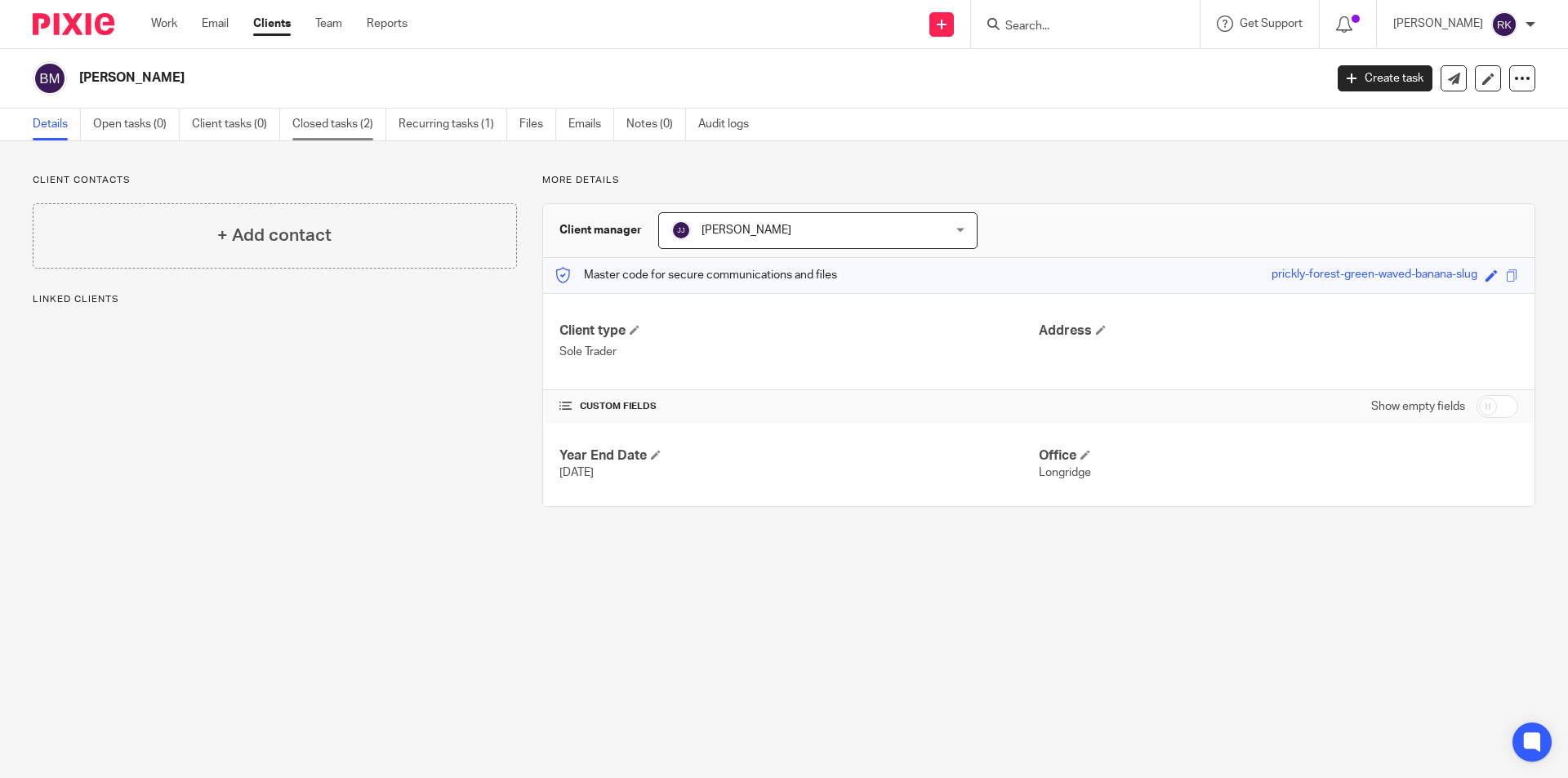
click at [355, 126] on link "Closed tasks (2)" at bounding box center [340, 124] width 94 height 32
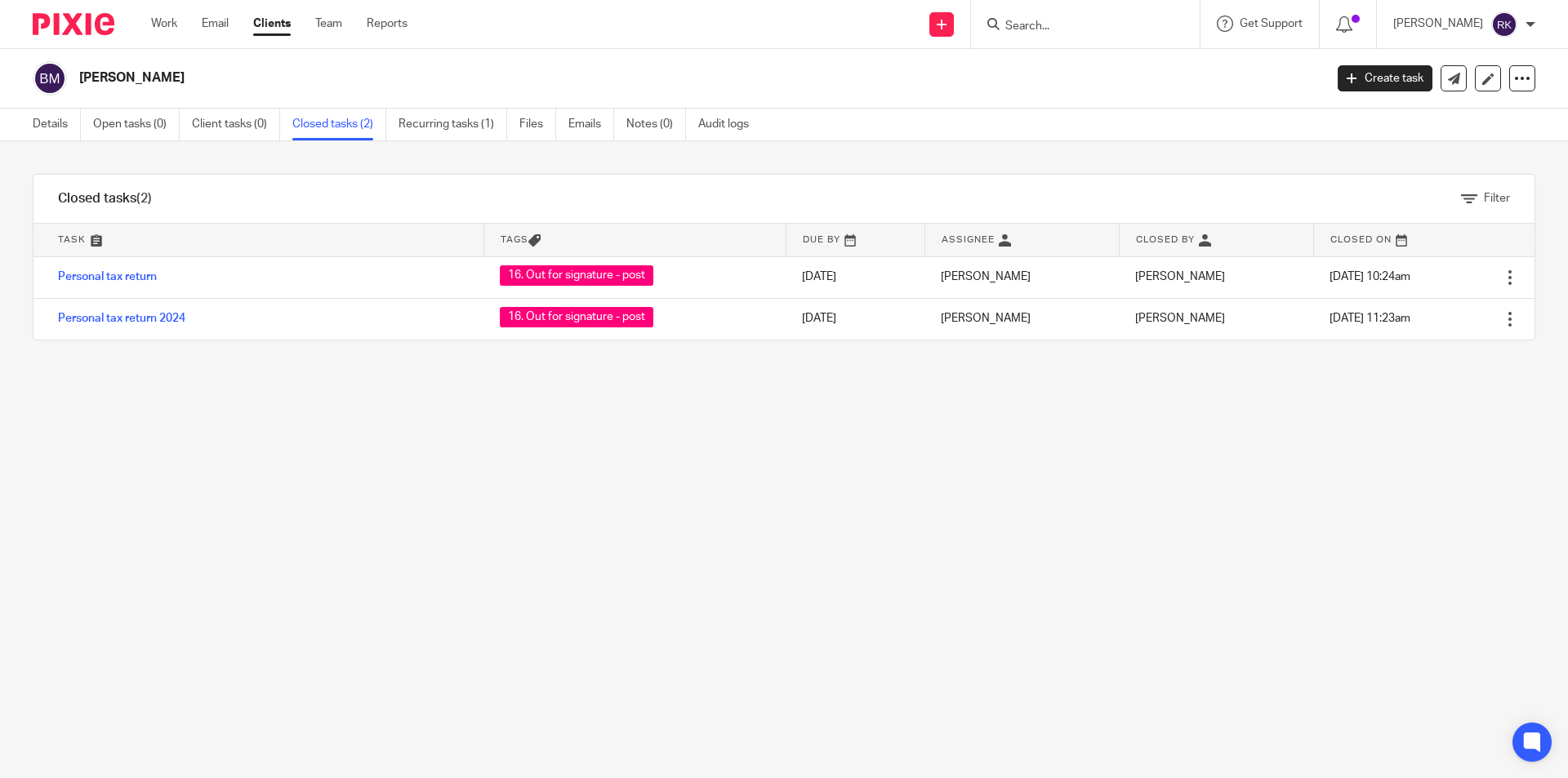
click at [1030, 37] on div at bounding box center [1085, 24] width 229 height 48
click at [1035, 24] on input "Search" at bounding box center [1076, 26] width 147 height 14
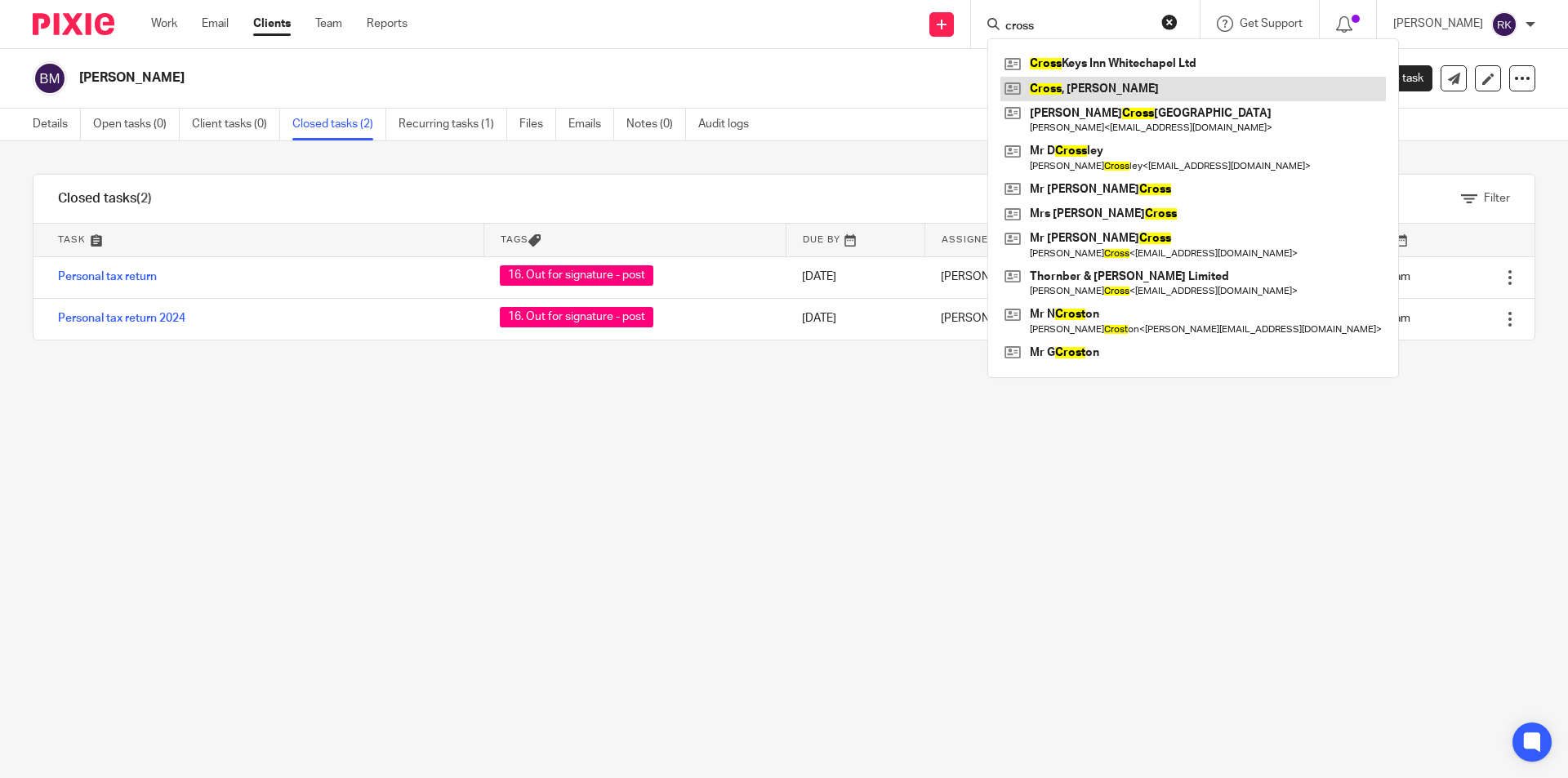
type input "cross"
click at [1071, 81] on link at bounding box center [1193, 88] width 386 height 24
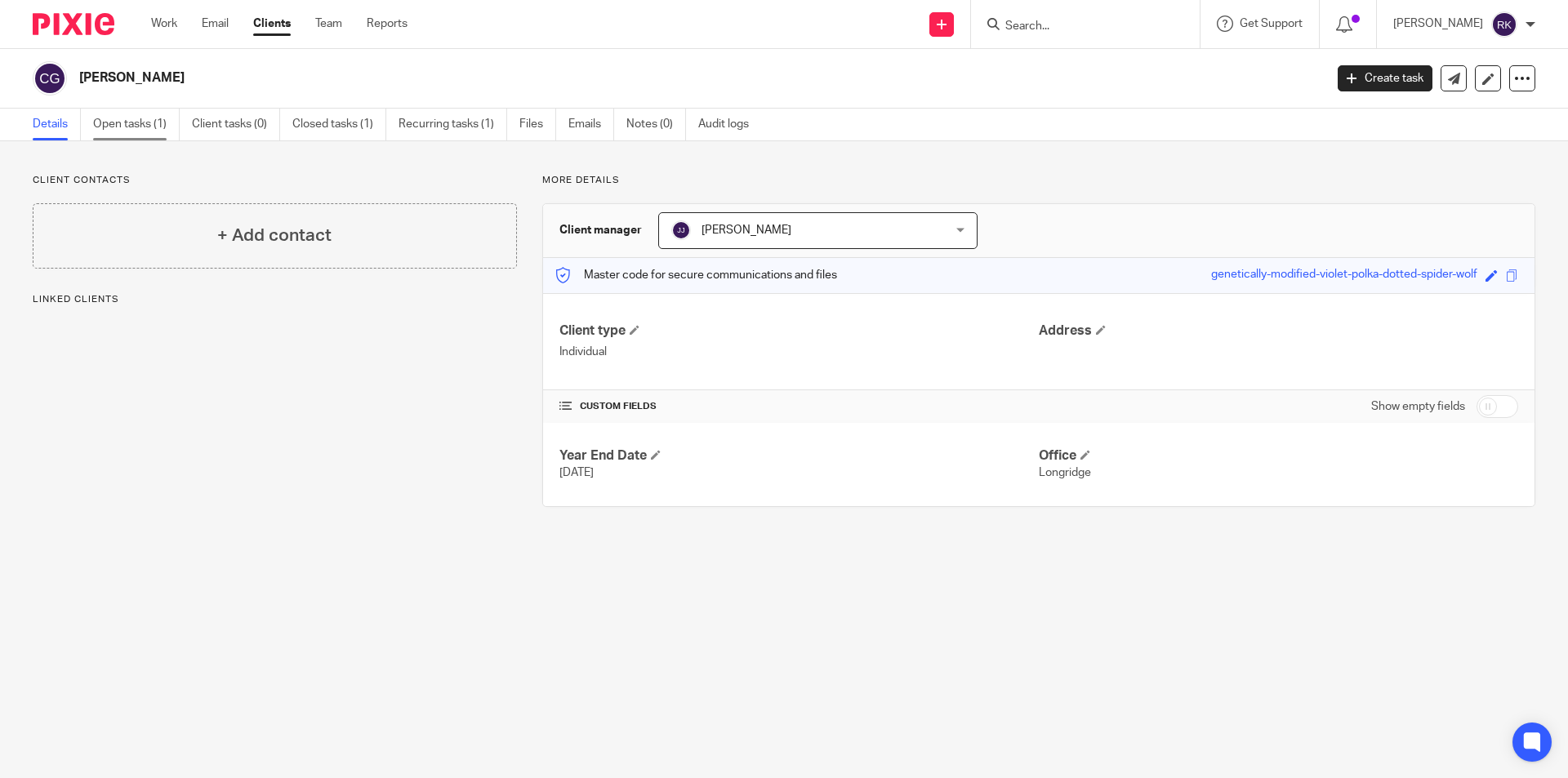
click at [133, 133] on link "Open tasks (1)" at bounding box center [137, 124] width 87 height 32
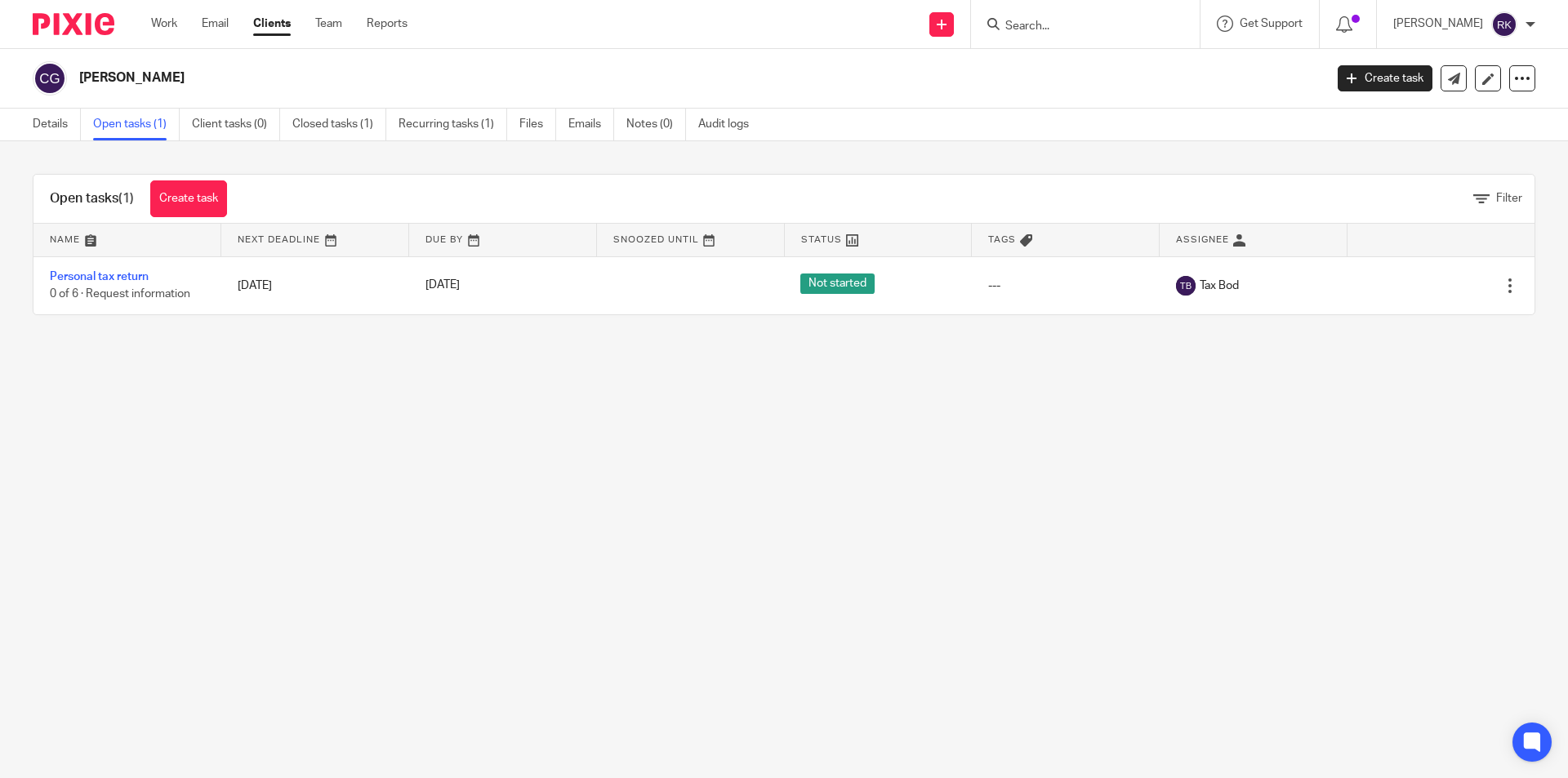
click at [1041, 21] on input "Search" at bounding box center [1076, 26] width 147 height 14
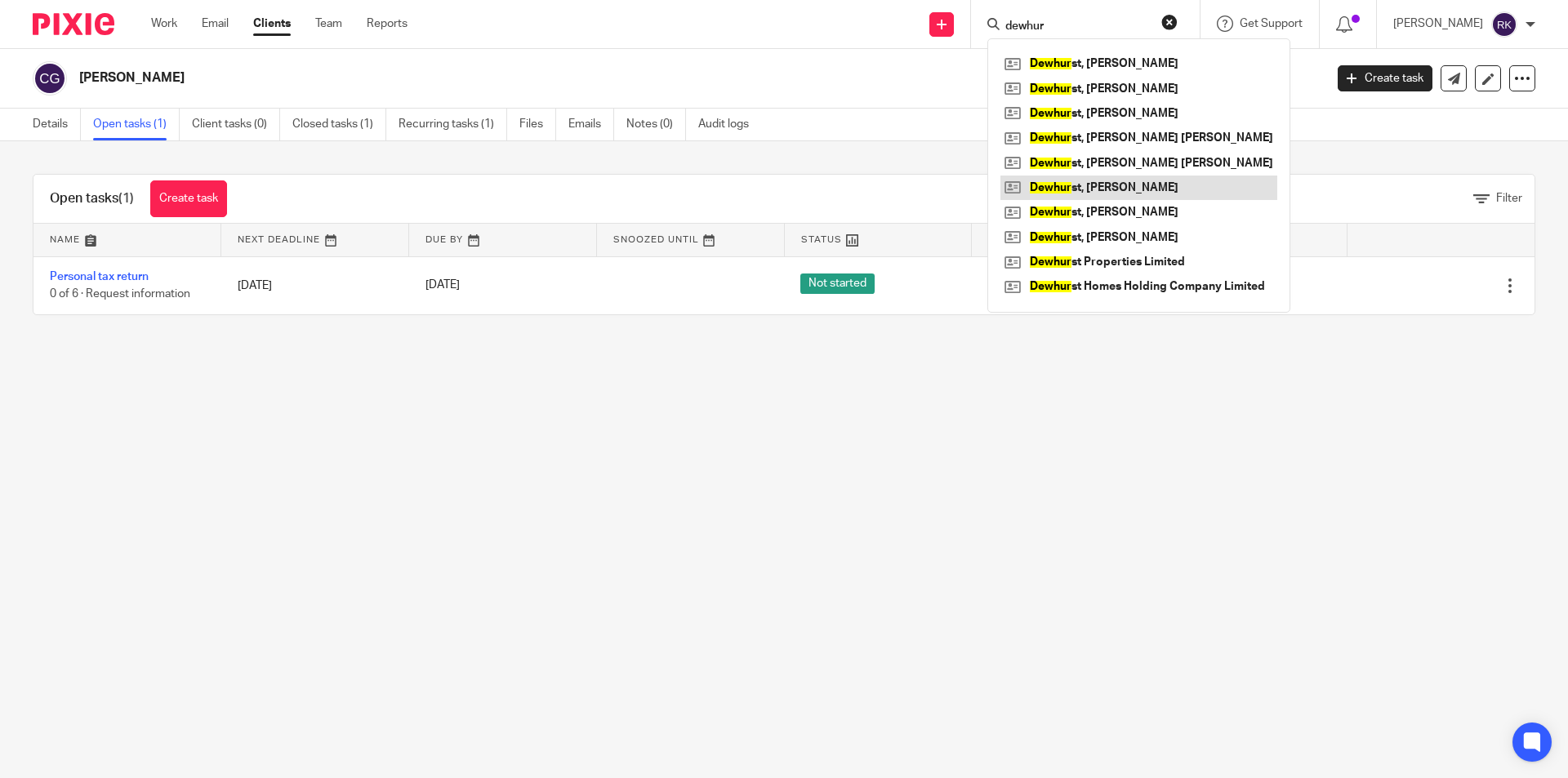
type input "dewhur"
click at [1084, 188] on link at bounding box center [1139, 188] width 277 height 24
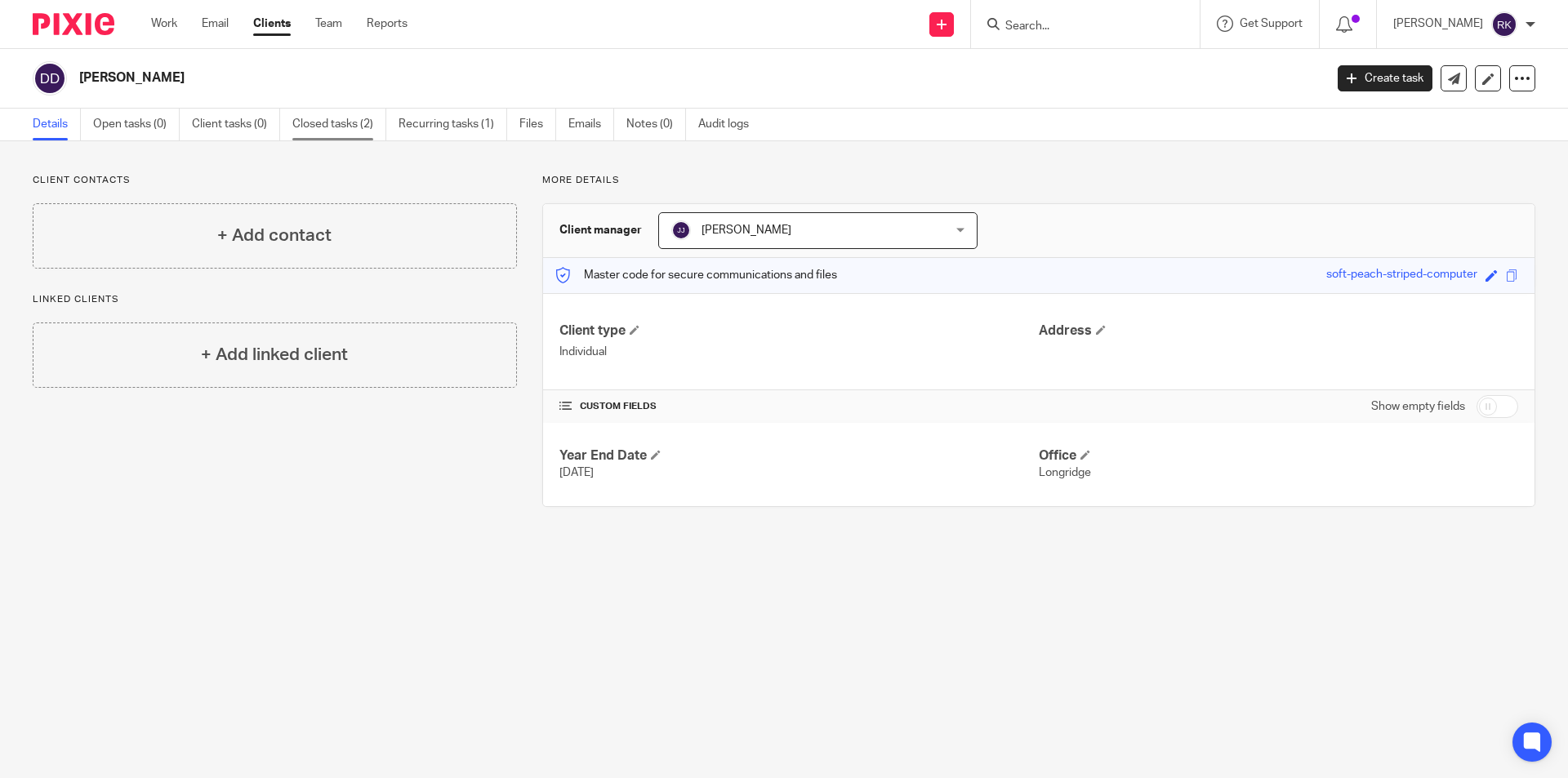
click at [336, 119] on link "Closed tasks (2)" at bounding box center [340, 124] width 94 height 32
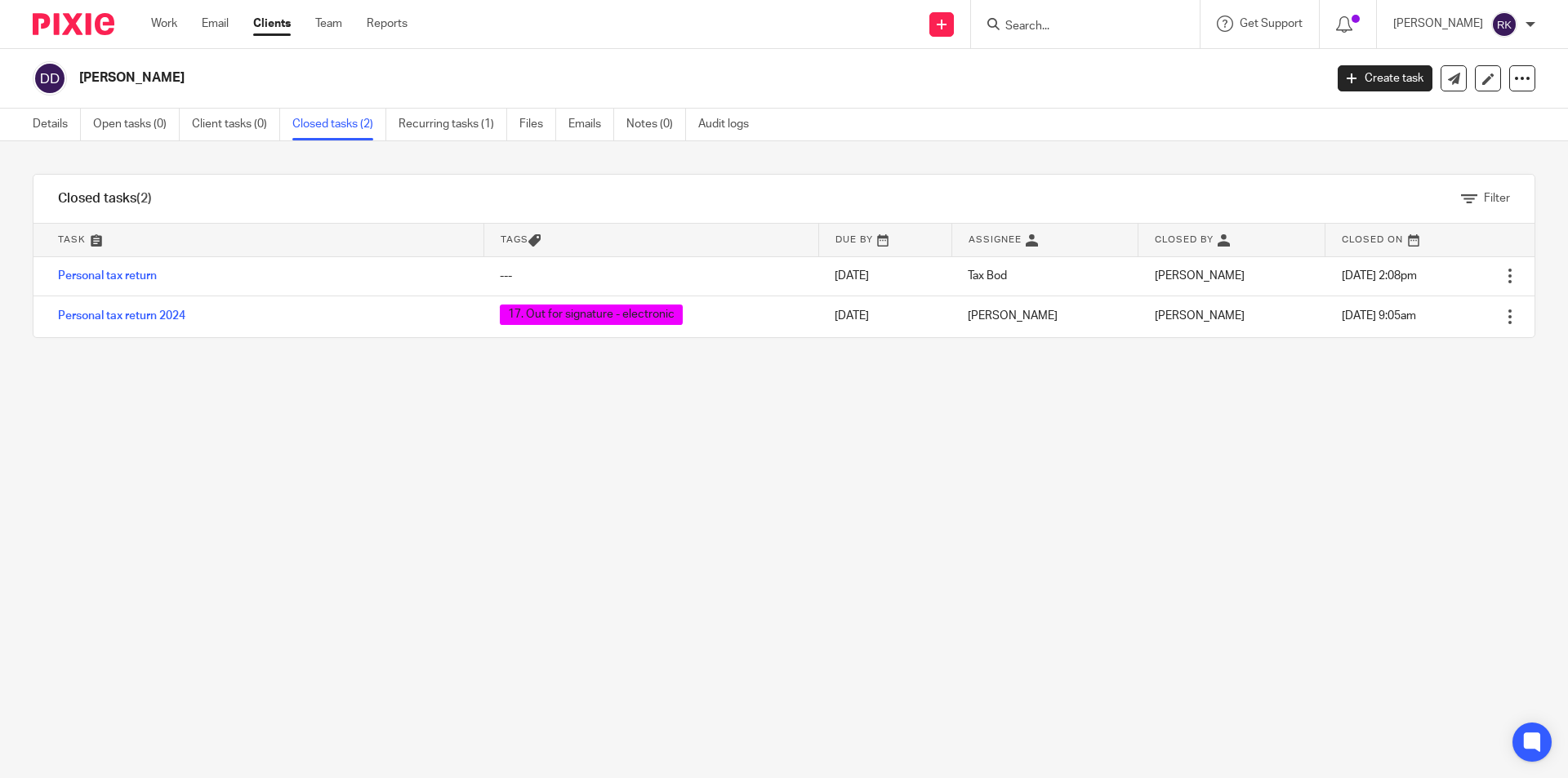
click at [1075, 22] on input "Search" at bounding box center [1076, 26] width 147 height 14
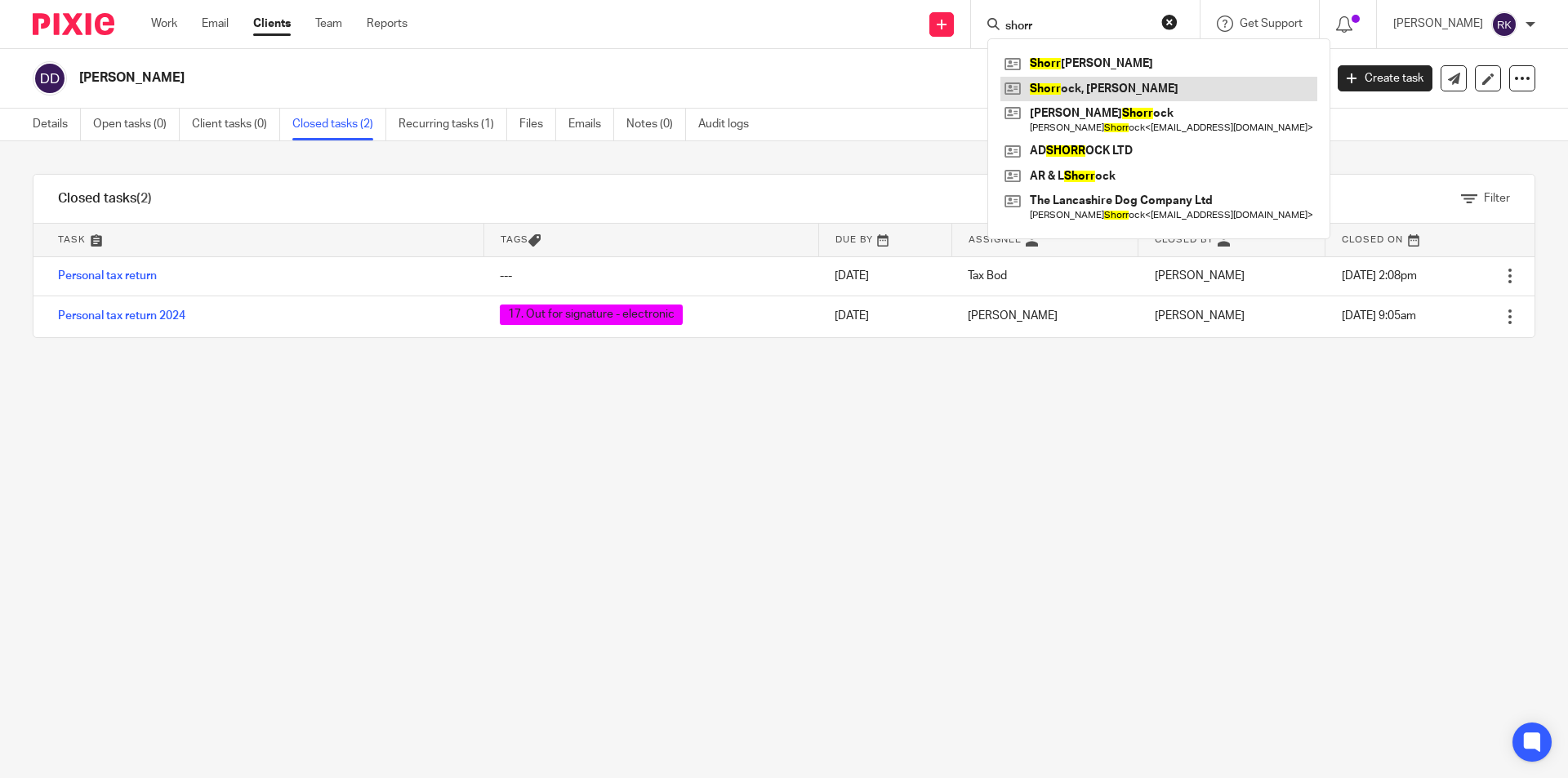
type input "shorr"
click at [1090, 86] on link at bounding box center [1158, 88] width 316 height 24
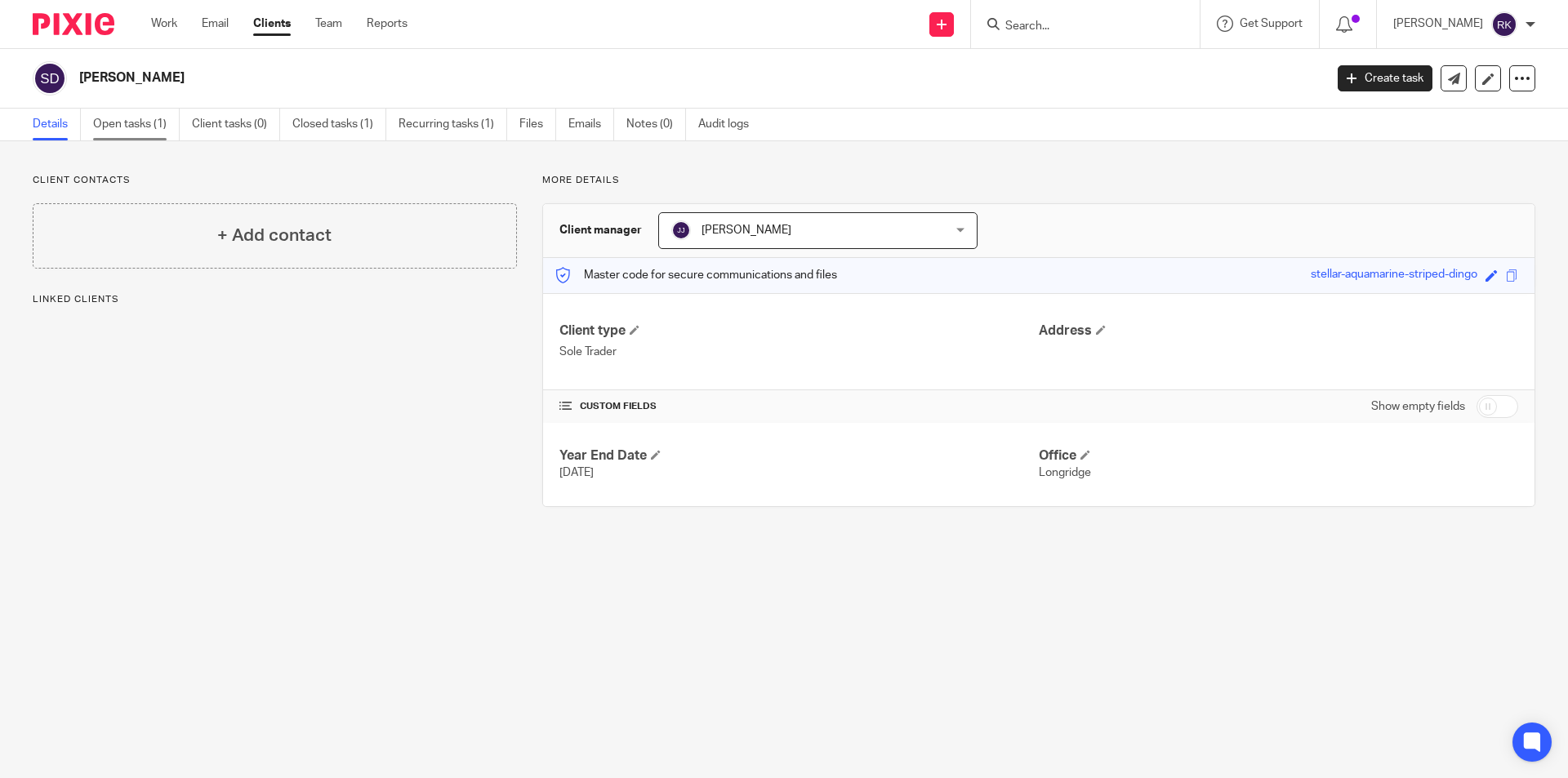
click at [155, 125] on link "Open tasks (1)" at bounding box center [137, 124] width 87 height 32
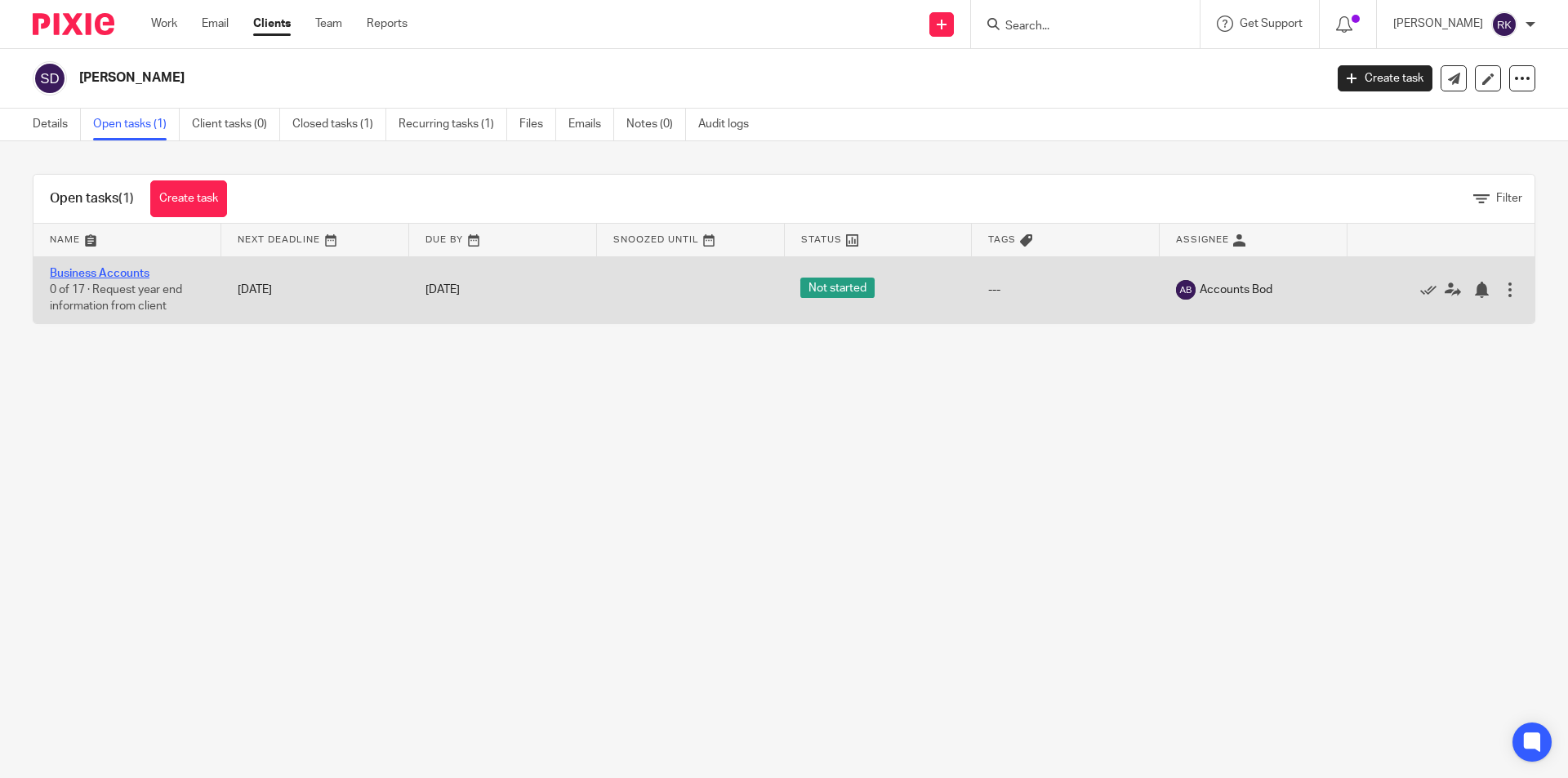
click at [109, 275] on link "Business Accounts" at bounding box center [100, 273] width 100 height 12
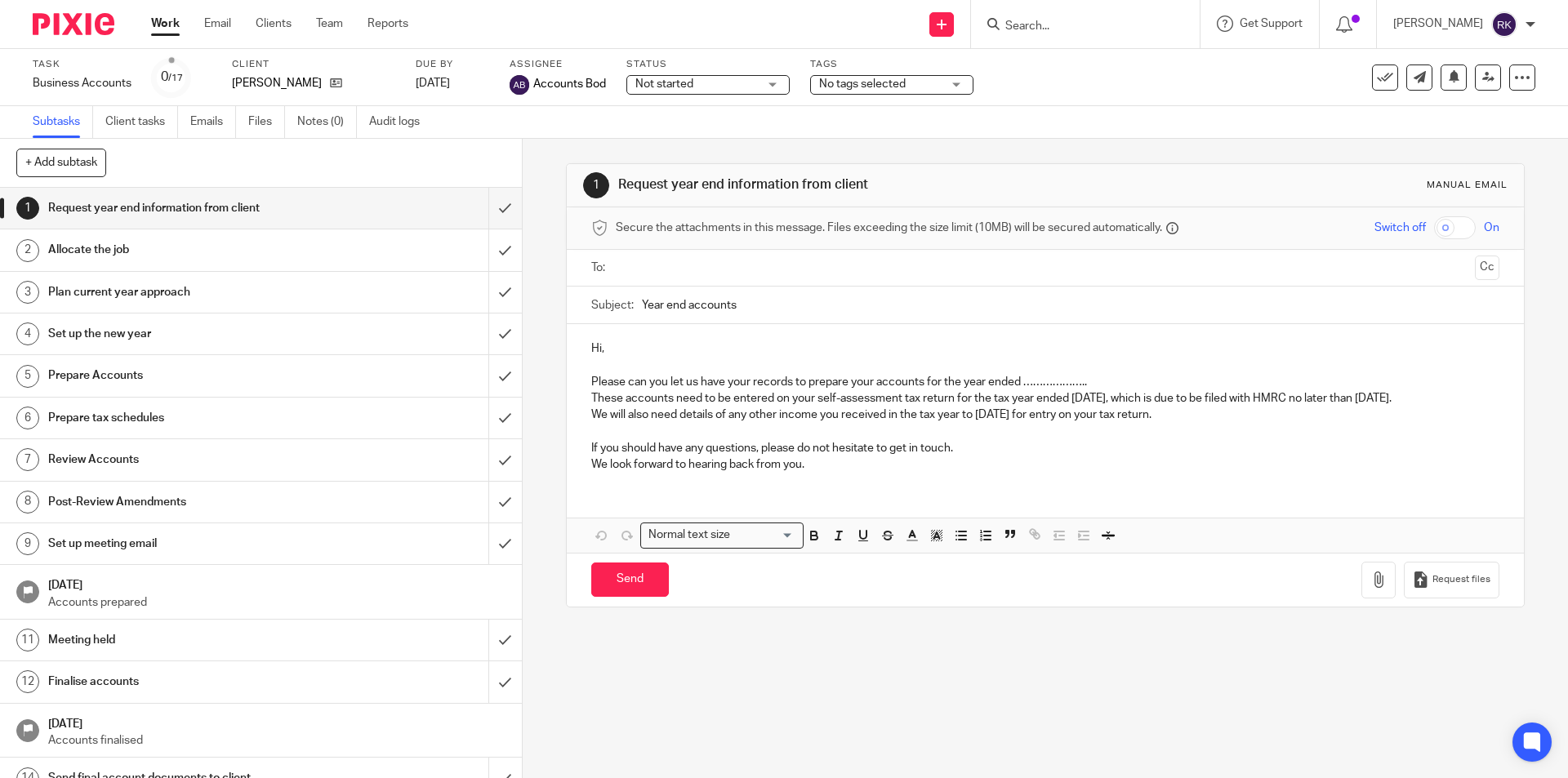
click at [840, 80] on span "No tags selected" at bounding box center [863, 85] width 87 height 12
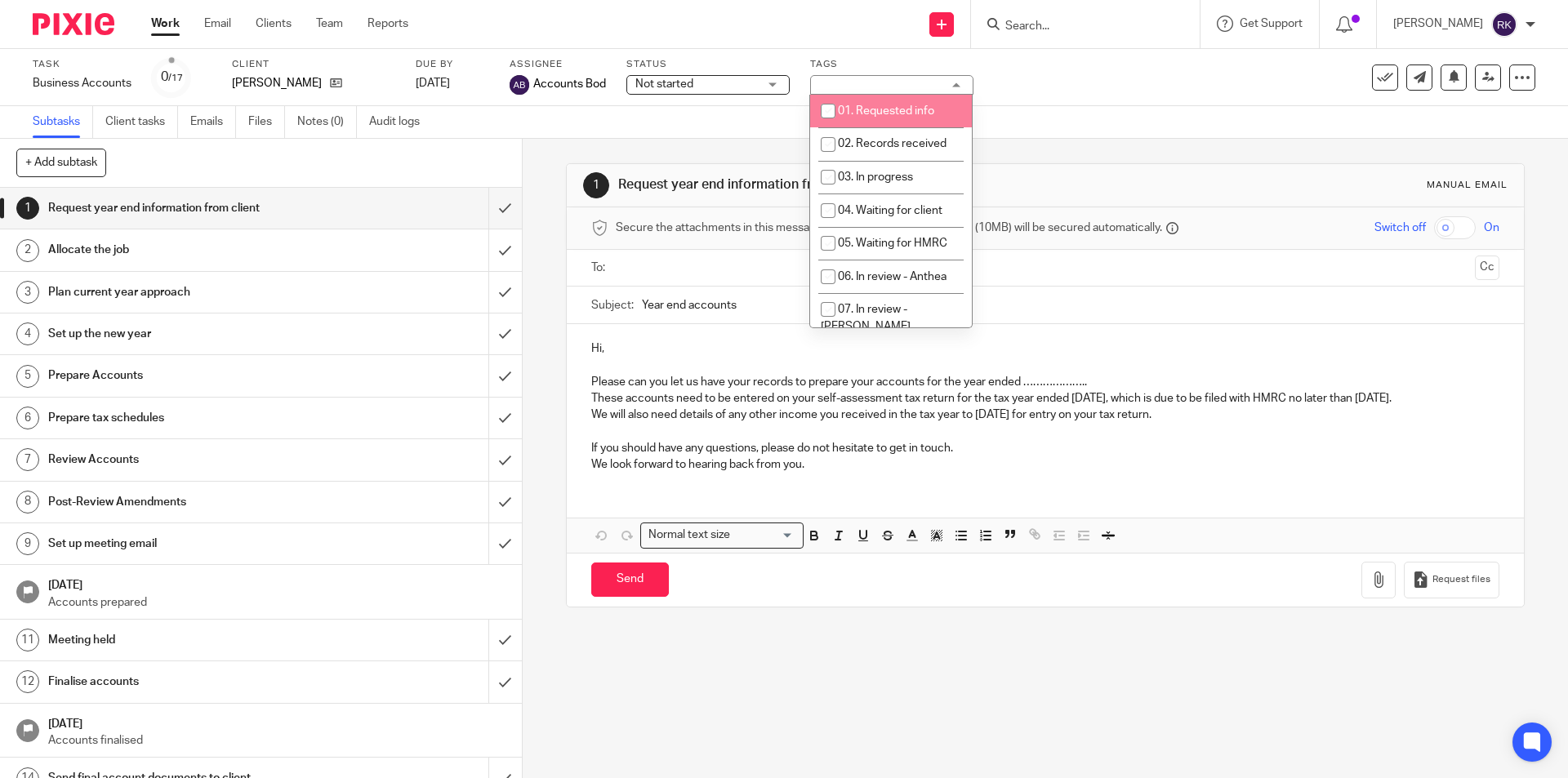
click at [858, 115] on span "01. Requested info" at bounding box center [886, 112] width 96 height 12
checkbox input "true"
click at [1031, 63] on div "Task Business Accounts Save Business Accounts 0 /17 Client [PERSON_NAME] Due by…" at bounding box center [658, 77] width 1252 height 39
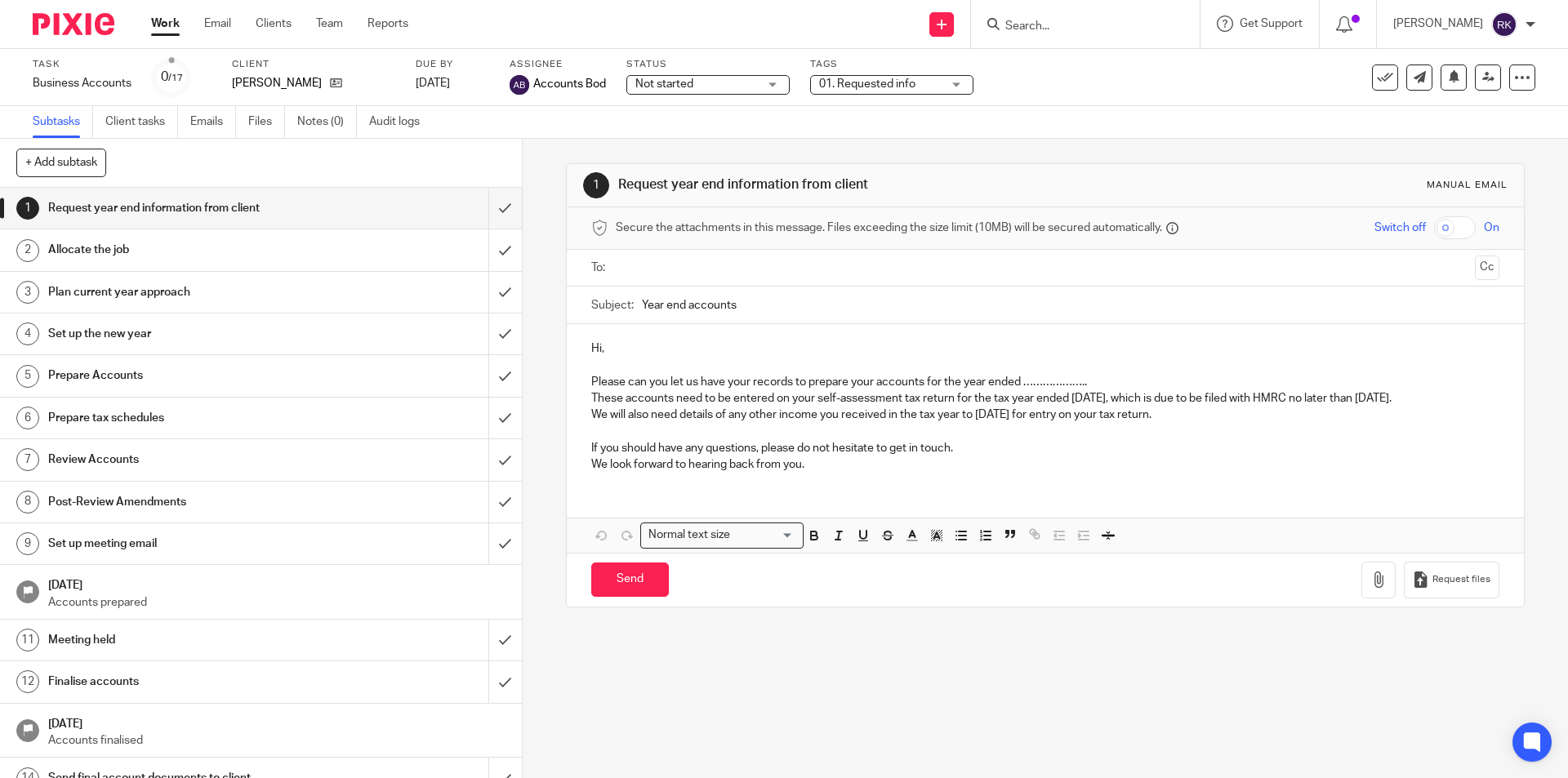
click at [1071, 13] on form at bounding box center [1090, 23] width 174 height 20
click at [1061, 24] on input "Search" at bounding box center [1076, 26] width 147 height 14
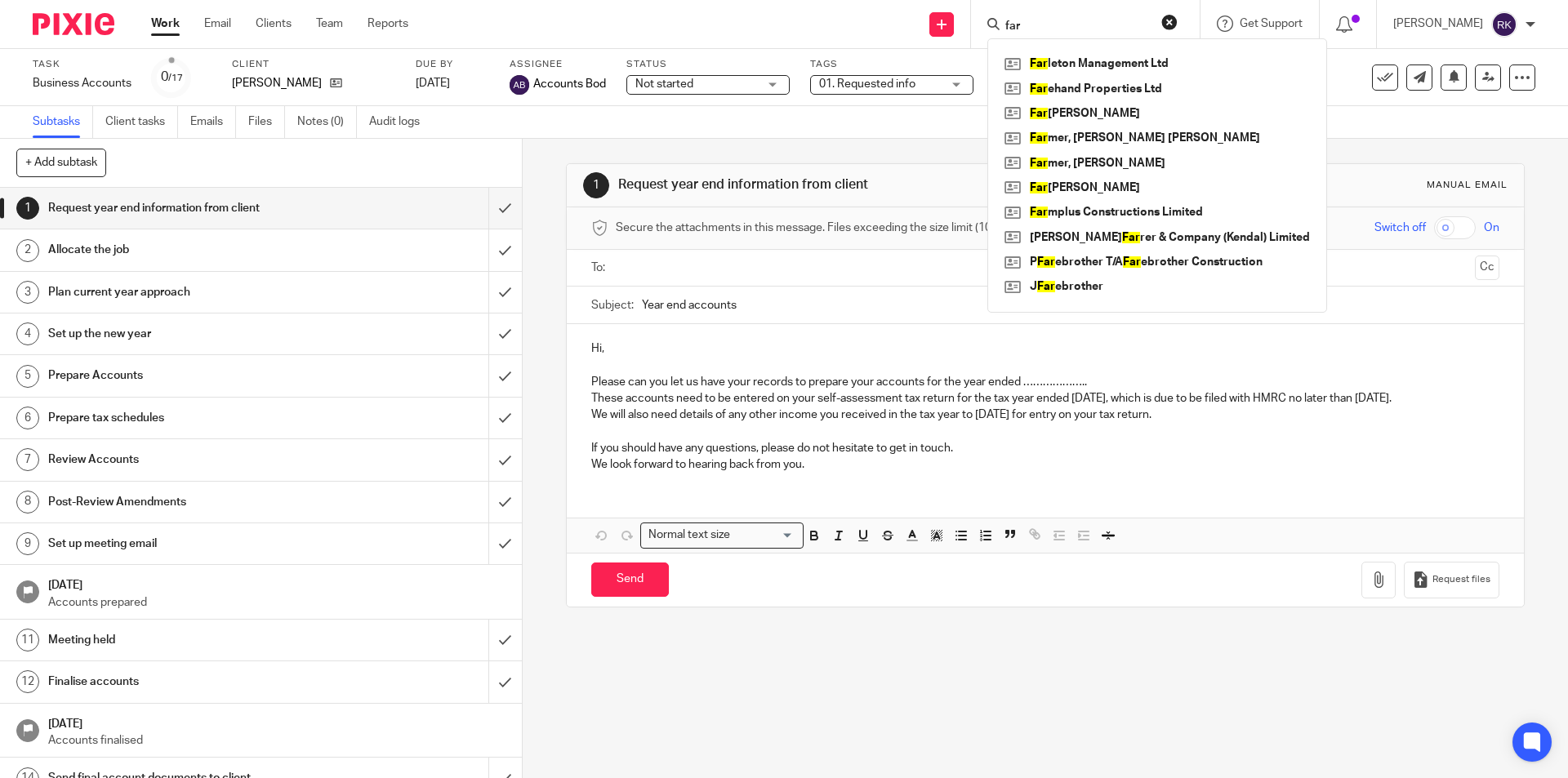
type input "far"
